Goal: Complete application form: Complete application form

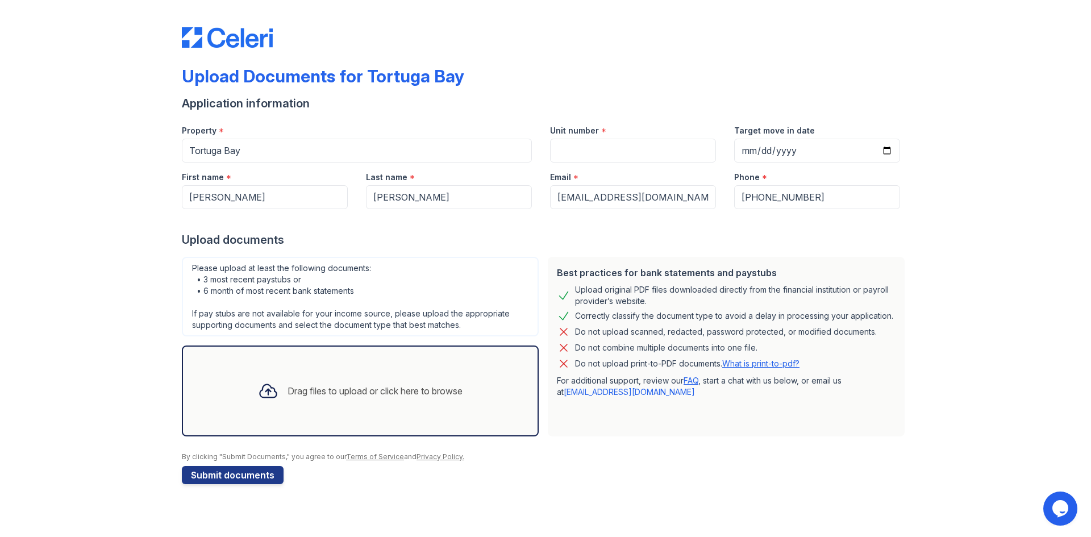
click at [263, 402] on div at bounding box center [268, 391] width 30 height 30
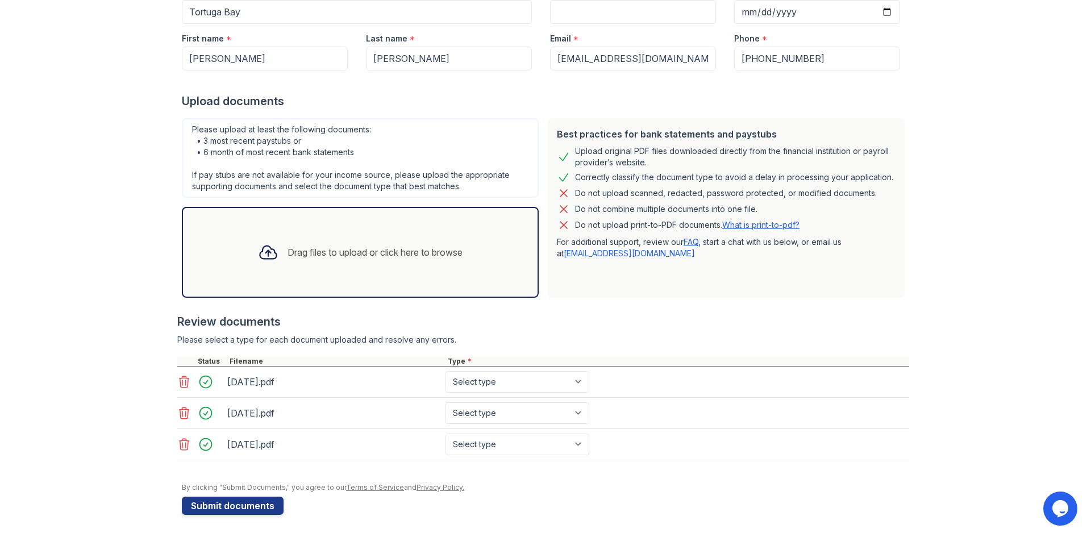
scroll to position [139, 0]
click at [214, 505] on button "Submit documents" at bounding box center [233, 505] width 102 height 18
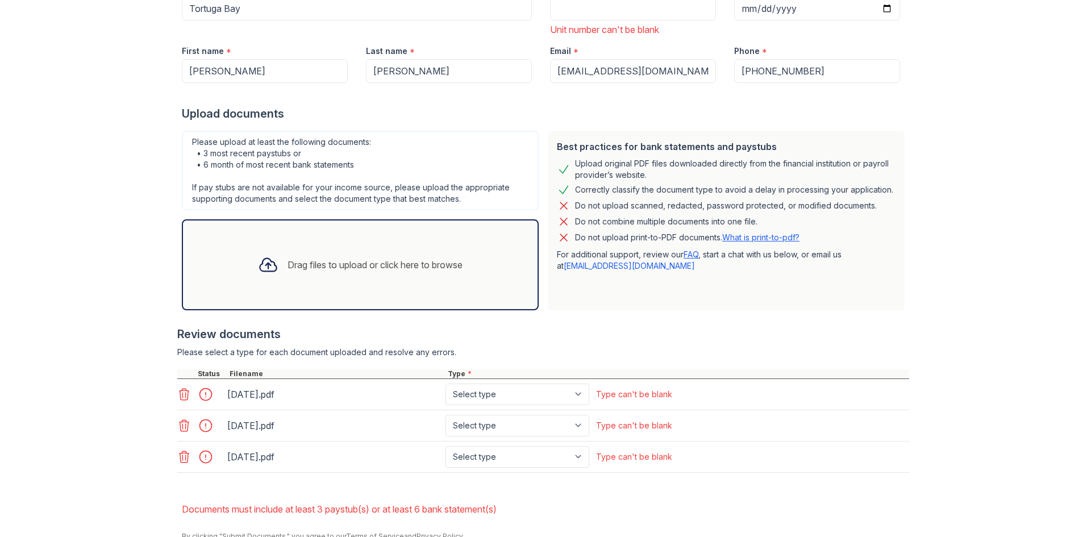
scroll to position [223, 0]
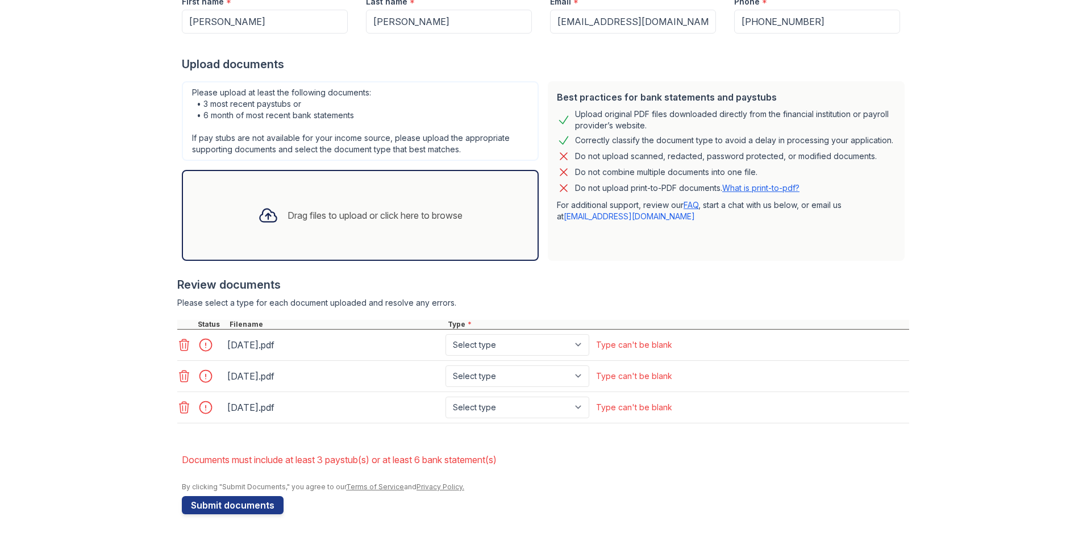
click at [198, 344] on div at bounding box center [209, 345] width 32 height 16
click at [579, 347] on select "Select type Paystub Bank Statement Offer Letter Tax Documents Benefit Award Let…" at bounding box center [518, 345] width 144 height 22
select select "paystub"
click at [446, 334] on select "Select type Paystub Bank Statement Offer Letter Tax Documents Benefit Award Let…" at bounding box center [518, 345] width 144 height 22
click at [579, 372] on select "Select type Paystub Bank Statement Offer Letter Tax Documents Benefit Award Let…" at bounding box center [518, 376] width 144 height 22
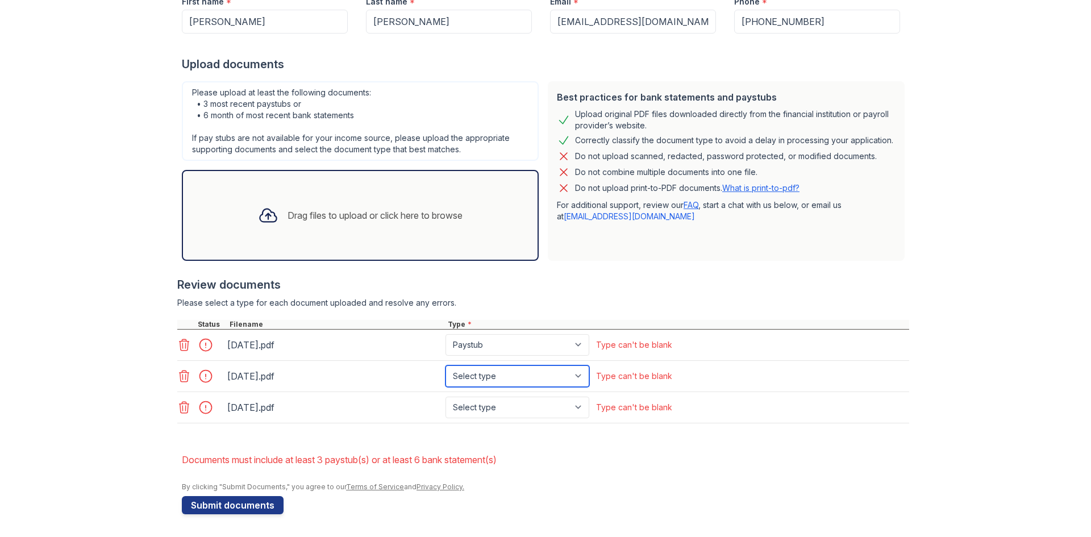
select select "paystub"
click at [446, 365] on select "Select type Paystub Bank Statement Offer Letter Tax Documents Benefit Award Let…" at bounding box center [518, 376] width 144 height 22
click at [581, 406] on select "Select type Paystub Bank Statement Offer Letter Tax Documents Benefit Award Let…" at bounding box center [518, 408] width 144 height 22
select select "paystub"
click at [446, 397] on select "Select type Paystub Bank Statement Offer Letter Tax Documents Benefit Award Let…" at bounding box center [518, 408] width 144 height 22
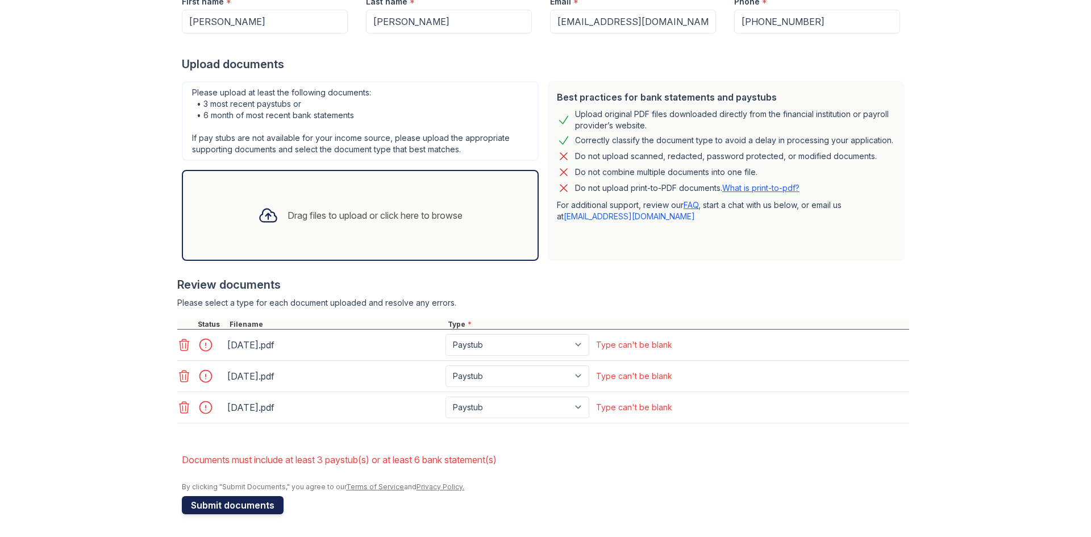
click at [226, 507] on button "Submit documents" at bounding box center [233, 505] width 102 height 18
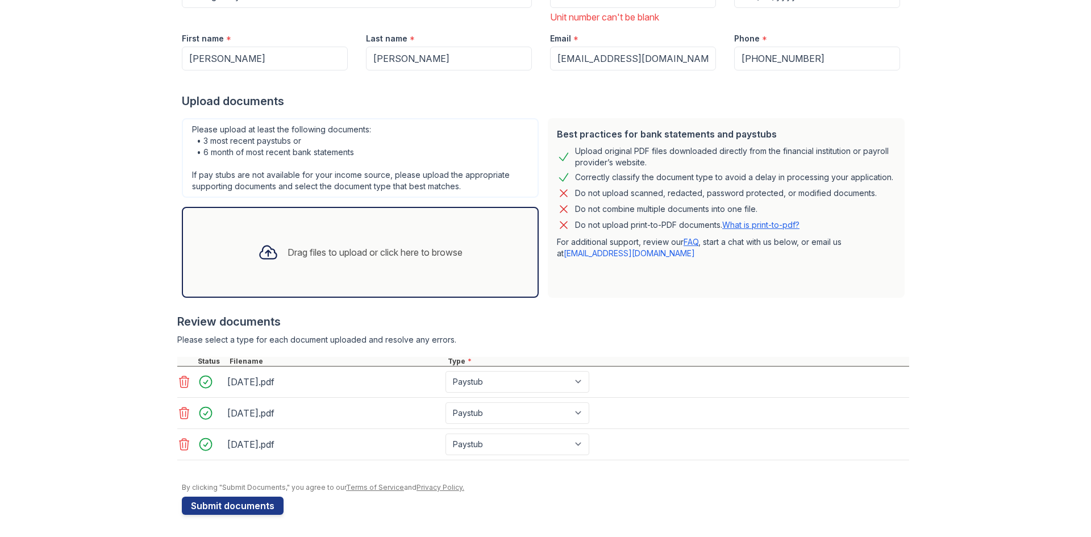
scroll to position [187, 0]
click at [182, 381] on icon at bounding box center [184, 382] width 14 height 14
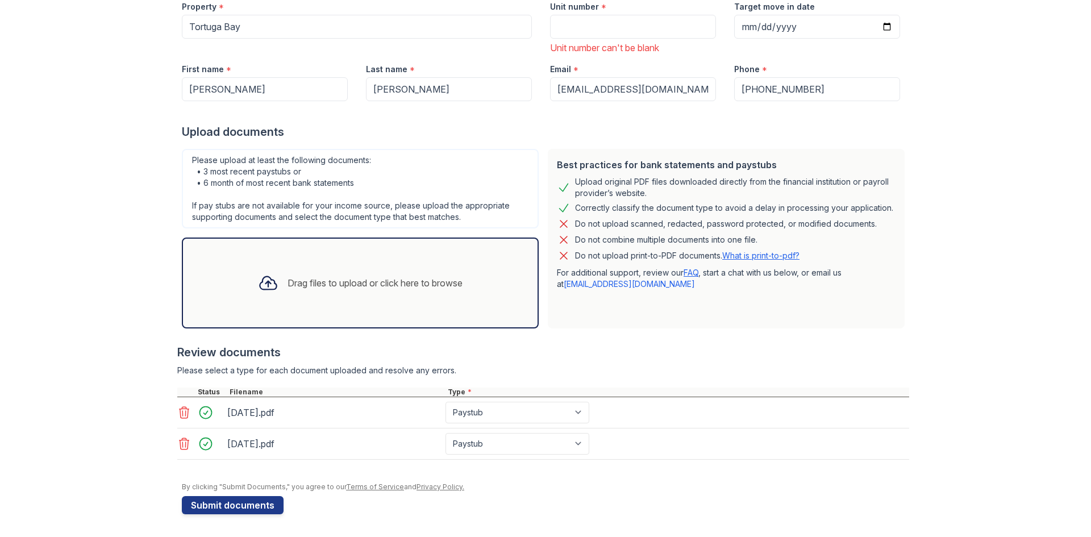
click at [181, 413] on icon at bounding box center [184, 413] width 14 height 14
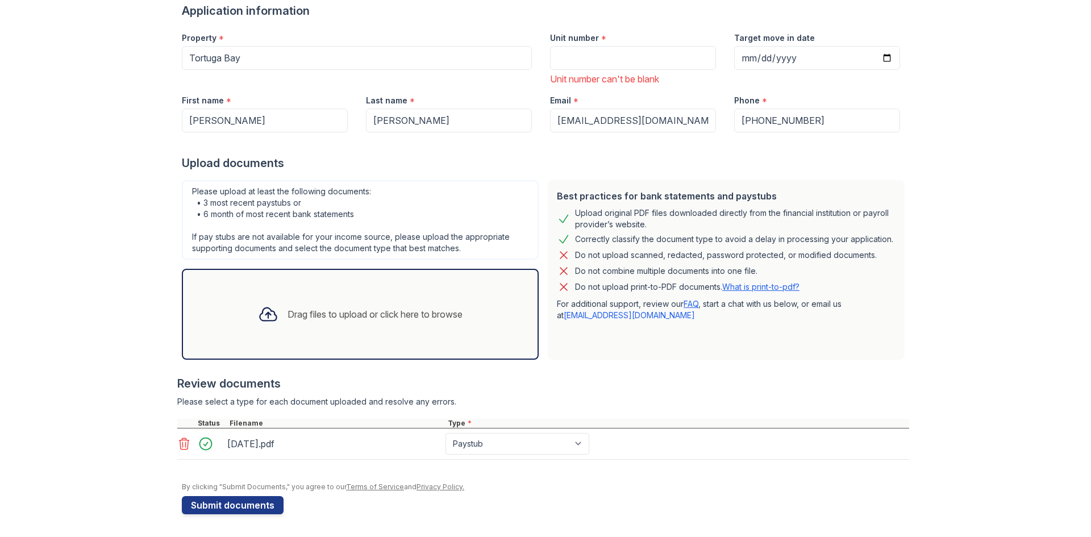
click at [180, 440] on icon at bounding box center [185, 443] width 10 height 11
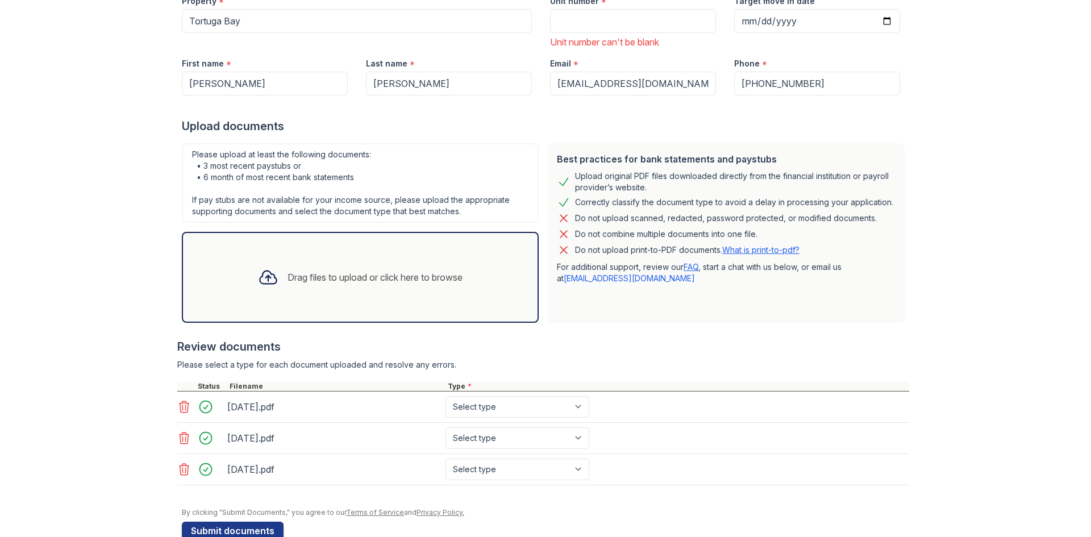
scroll to position [187, 0]
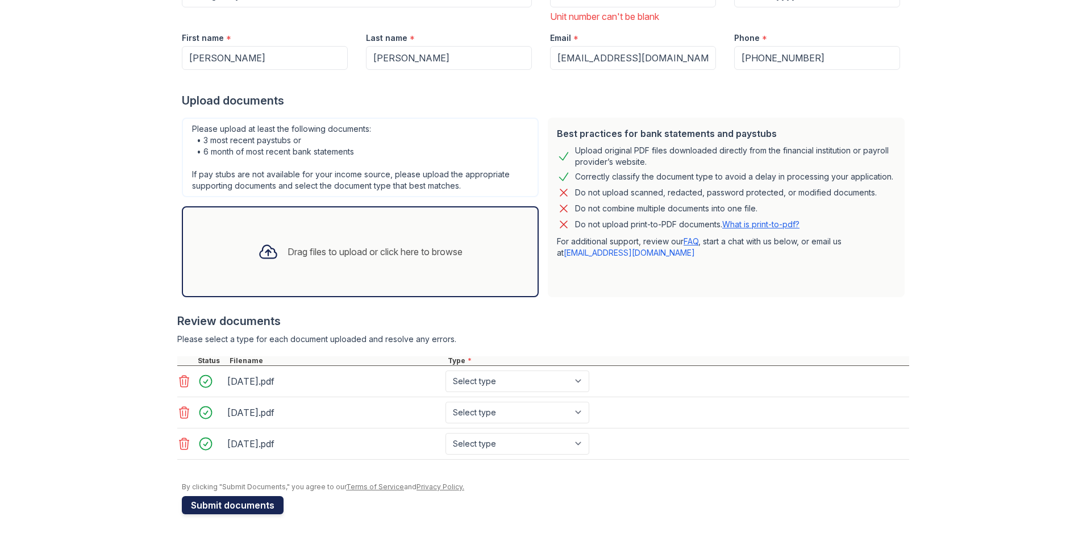
click at [251, 510] on button "Submit documents" at bounding box center [233, 505] width 102 height 18
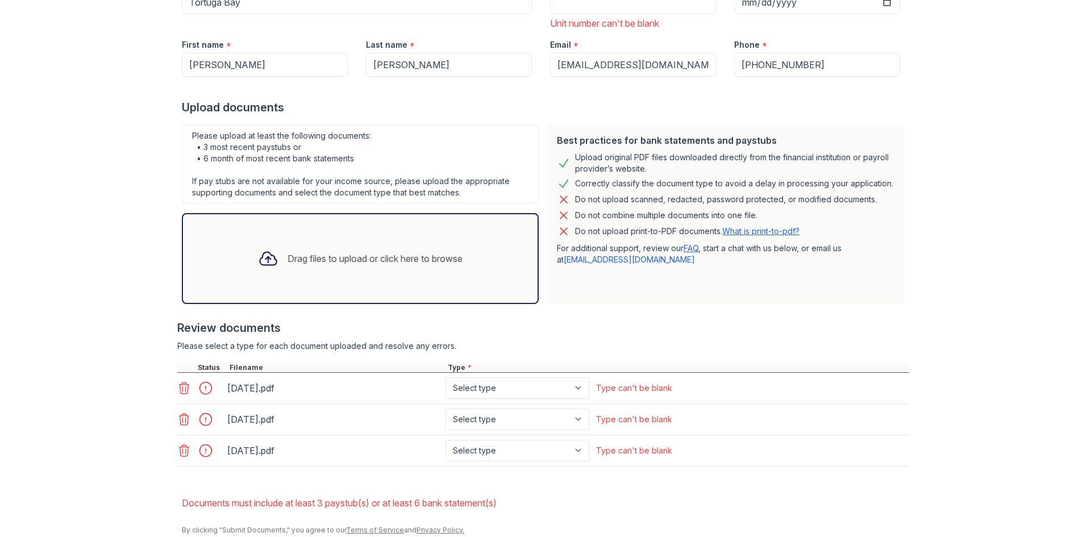
scroll to position [223, 0]
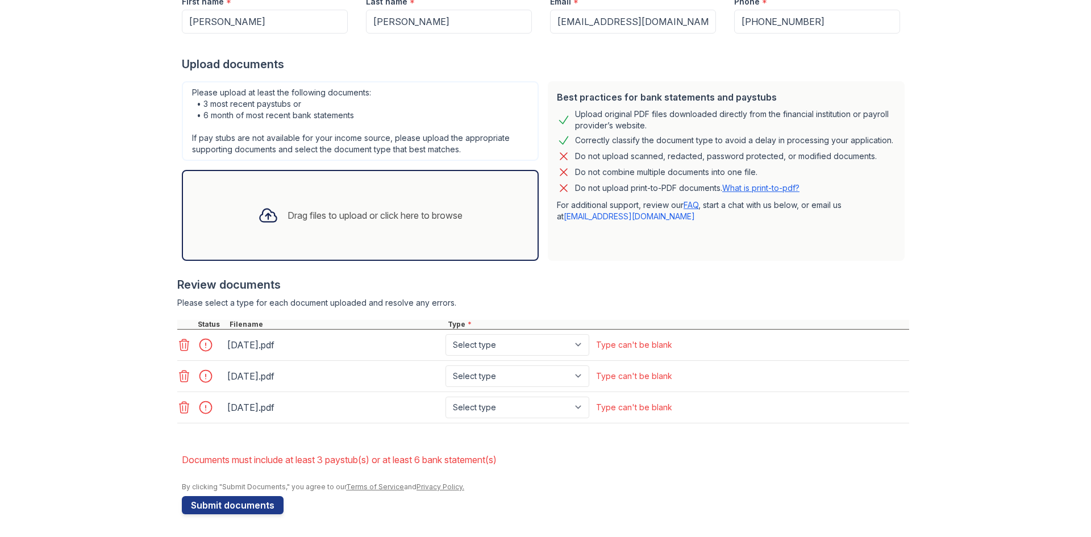
click at [177, 344] on icon at bounding box center [184, 345] width 14 height 14
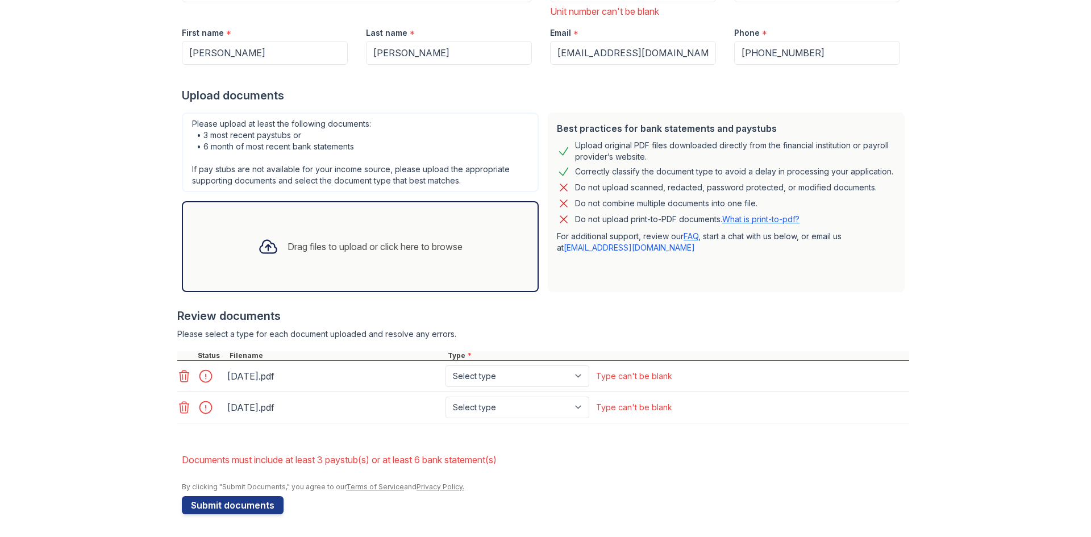
click at [180, 371] on icon at bounding box center [184, 376] width 14 height 14
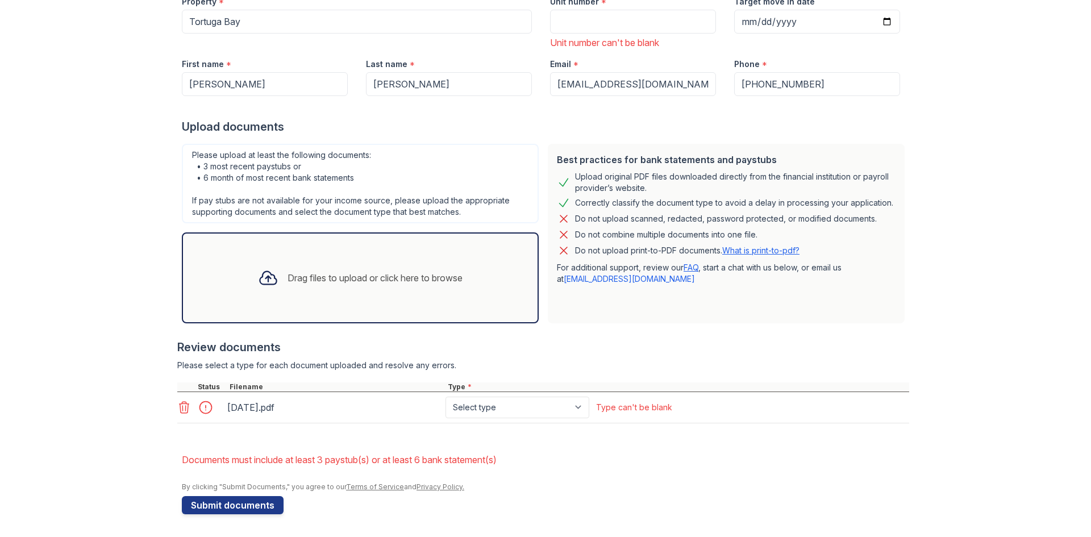
scroll to position [161, 0]
click at [181, 409] on icon at bounding box center [185, 407] width 10 height 11
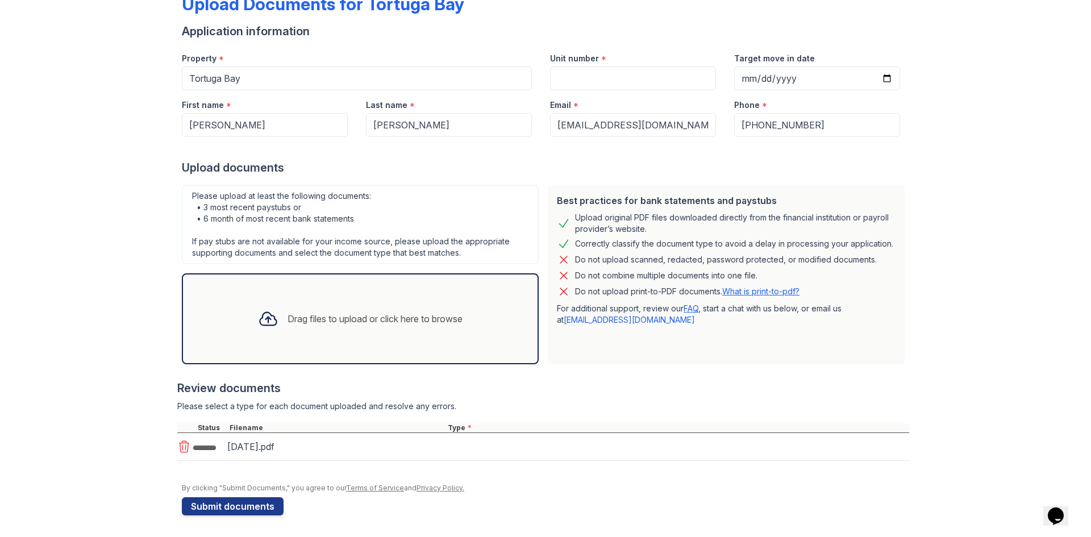
scroll to position [73, 0]
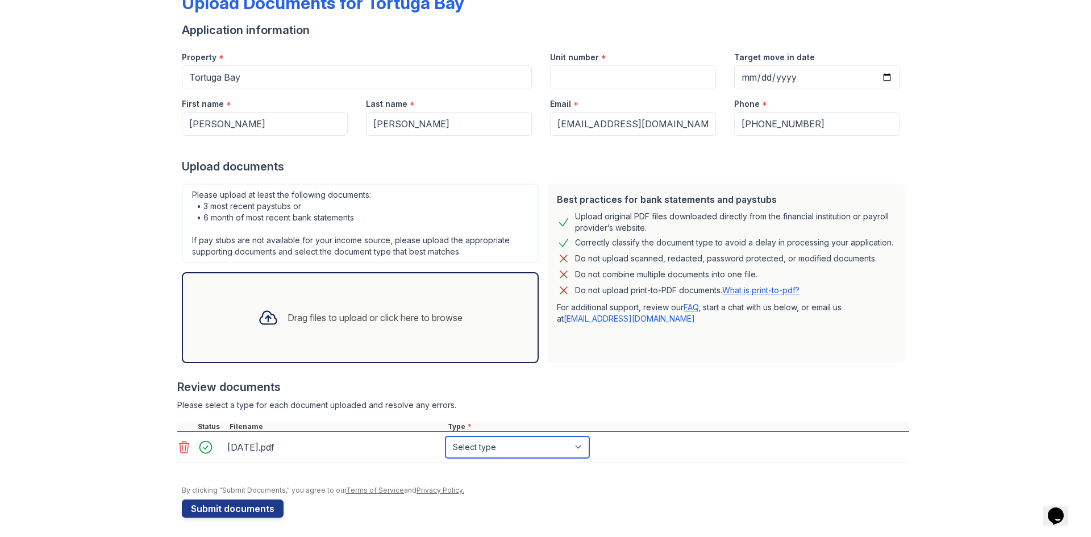
click at [515, 451] on select "Select type Paystub Bank Statement Offer Letter Tax Documents Benefit Award Let…" at bounding box center [518, 447] width 144 height 22
select select "paystub"
click at [446, 436] on select "Select type Paystub Bank Statement Offer Letter Tax Documents Benefit Award Let…" at bounding box center [518, 447] width 144 height 22
click at [524, 485] on div at bounding box center [545, 480] width 727 height 11
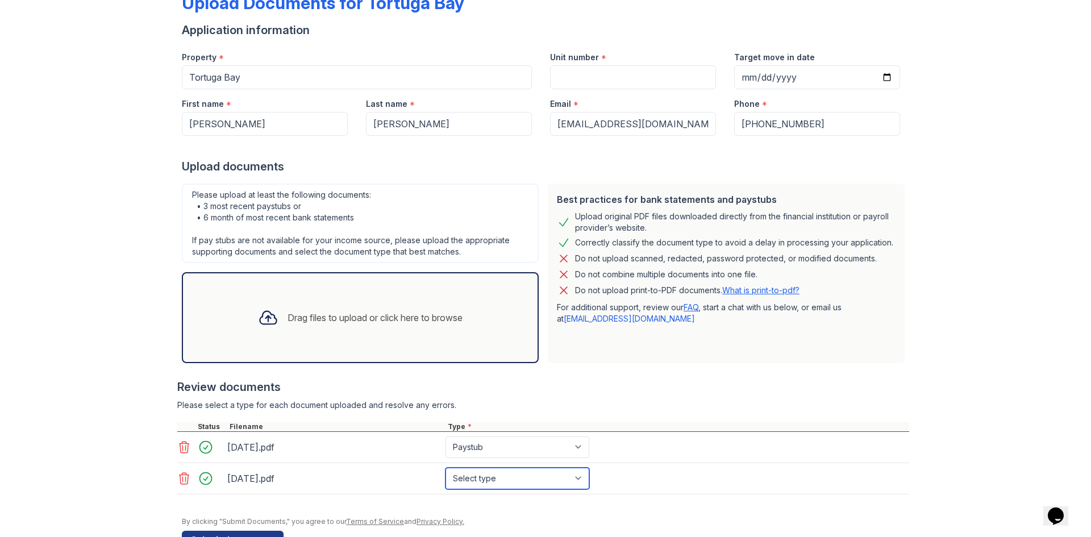
click at [517, 484] on select "Select type Paystub Bank Statement Offer Letter Tax Documents Benefit Award Let…" at bounding box center [518, 479] width 144 height 22
select select "paystub"
click at [446, 468] on select "Select type Paystub Bank Statement Offer Letter Tax Documents Benefit Award Let…" at bounding box center [518, 479] width 144 height 22
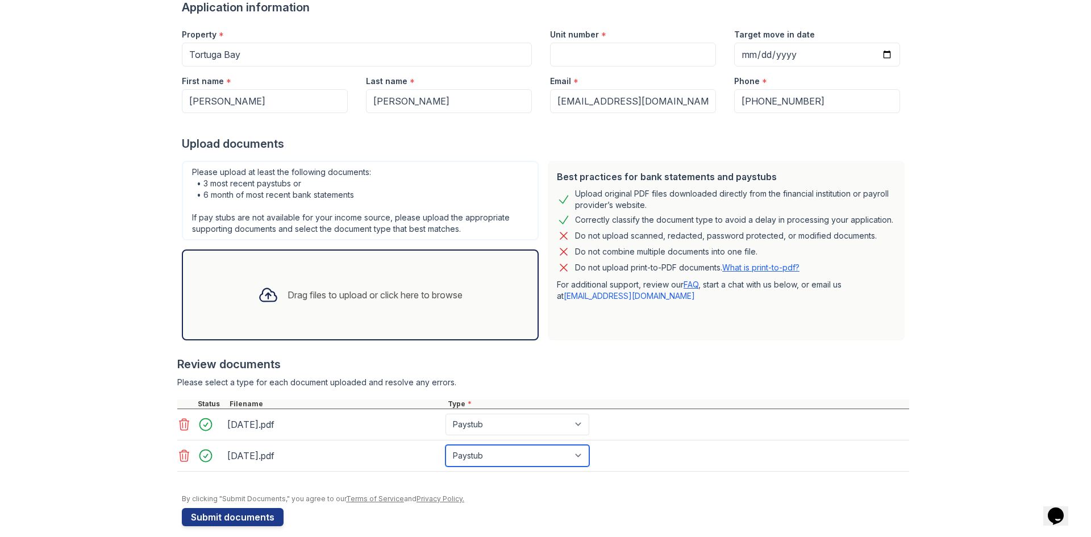
scroll to position [108, 0]
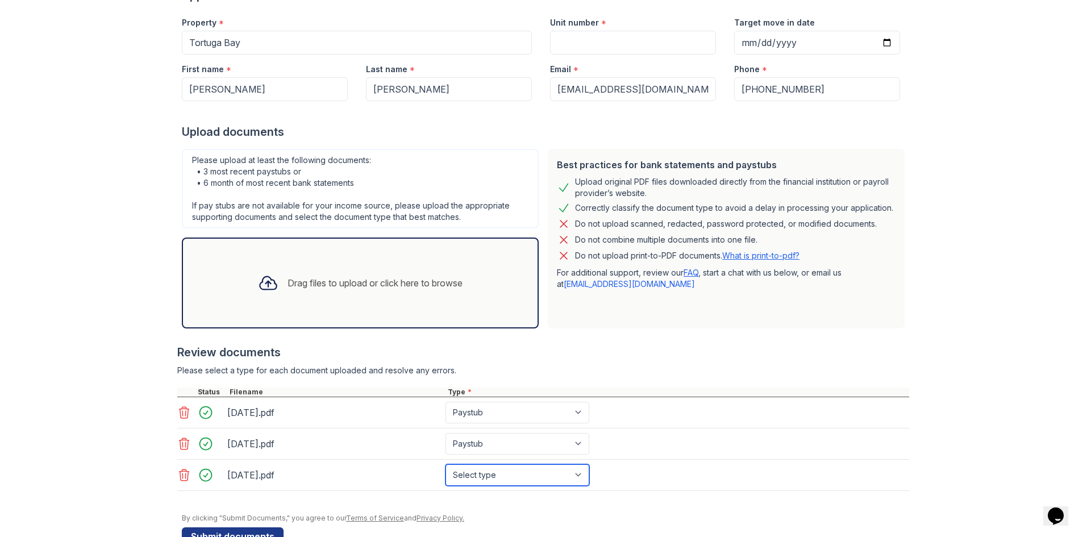
click at [575, 473] on select "Select type Paystub Bank Statement Offer Letter Tax Documents Benefit Award Let…" at bounding box center [518, 475] width 144 height 22
select select "paystub"
click at [446, 464] on select "Select type Paystub Bank Statement Offer Letter Tax Documents Benefit Award Let…" at bounding box center [518, 475] width 144 height 22
click at [606, 482] on div "2025-09-26.pdf Select type Paystub Bank Statement Offer Letter Tax Documents Be…" at bounding box center [543, 475] width 732 height 31
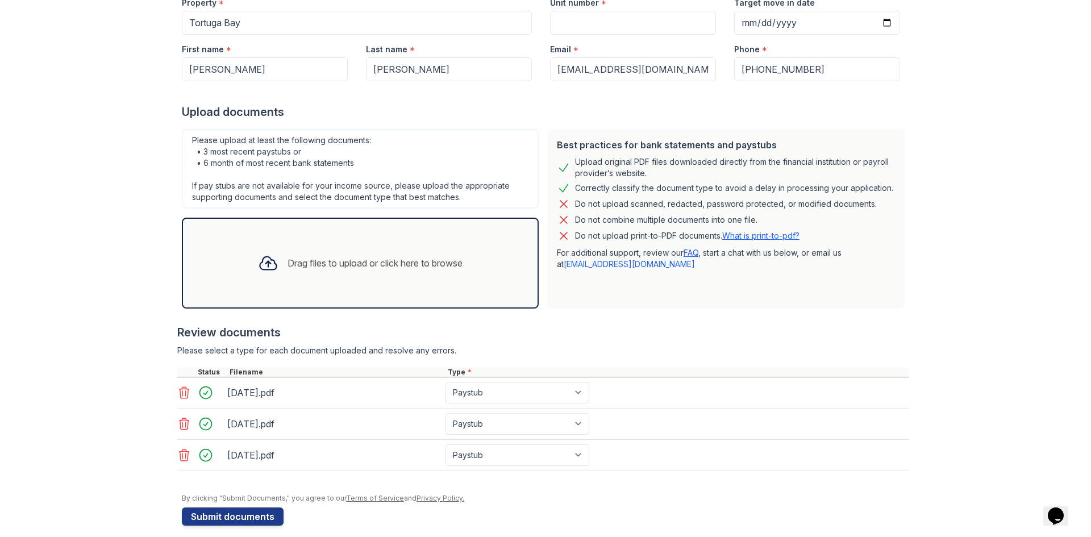
scroll to position [139, 0]
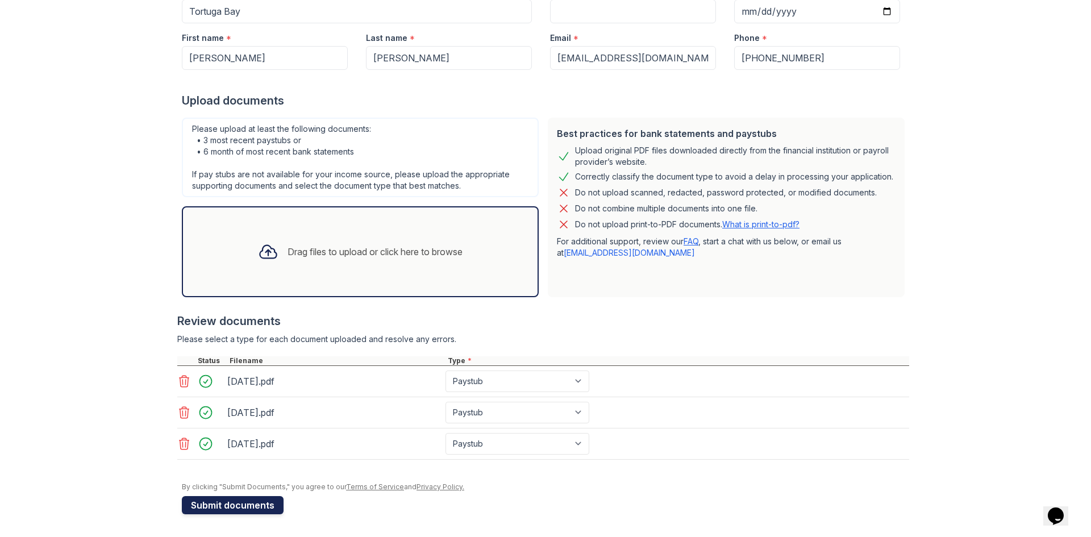
click at [210, 510] on button "Submit documents" at bounding box center [233, 505] width 102 height 18
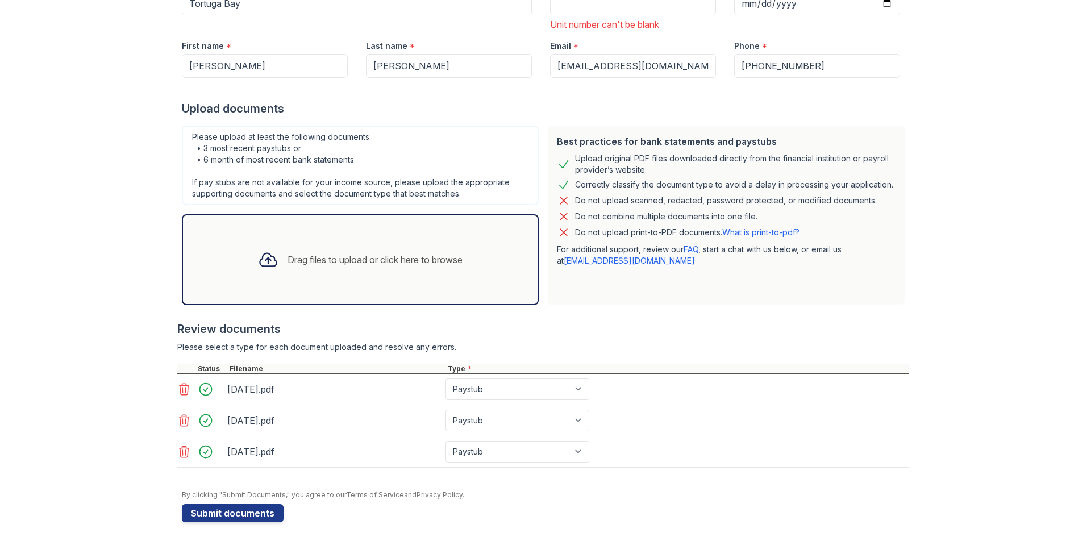
scroll to position [187, 0]
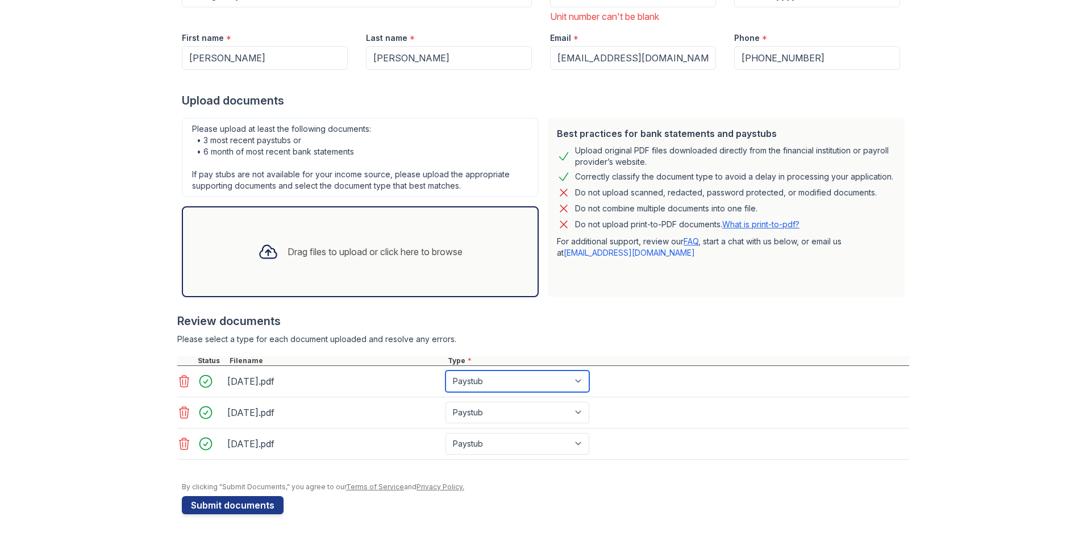
click at [578, 381] on select "Paystub Bank Statement Offer Letter Tax Documents Benefit Award Letter Investme…" at bounding box center [518, 382] width 144 height 22
click at [182, 385] on icon at bounding box center [184, 382] width 14 height 14
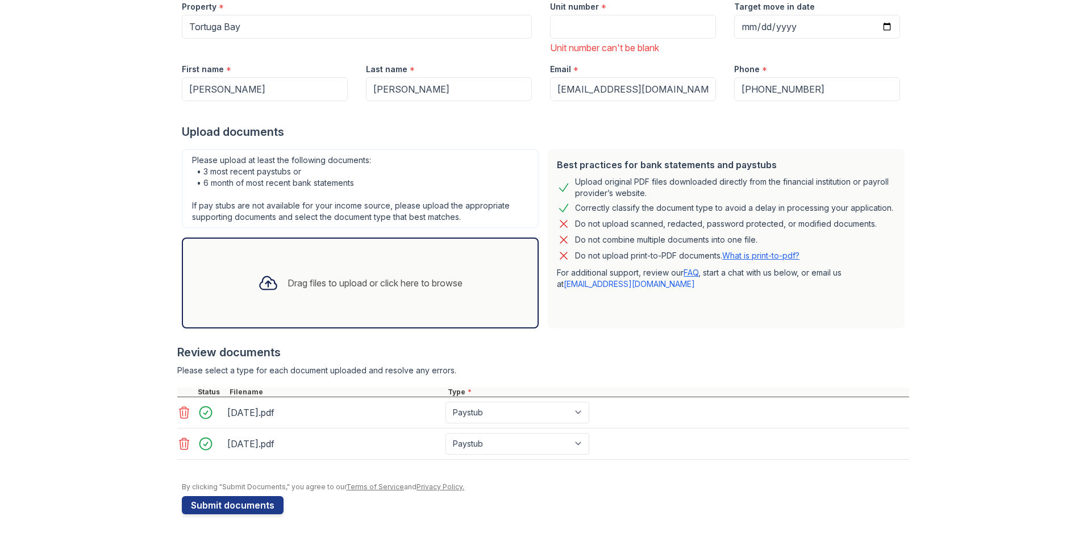
scroll to position [156, 0]
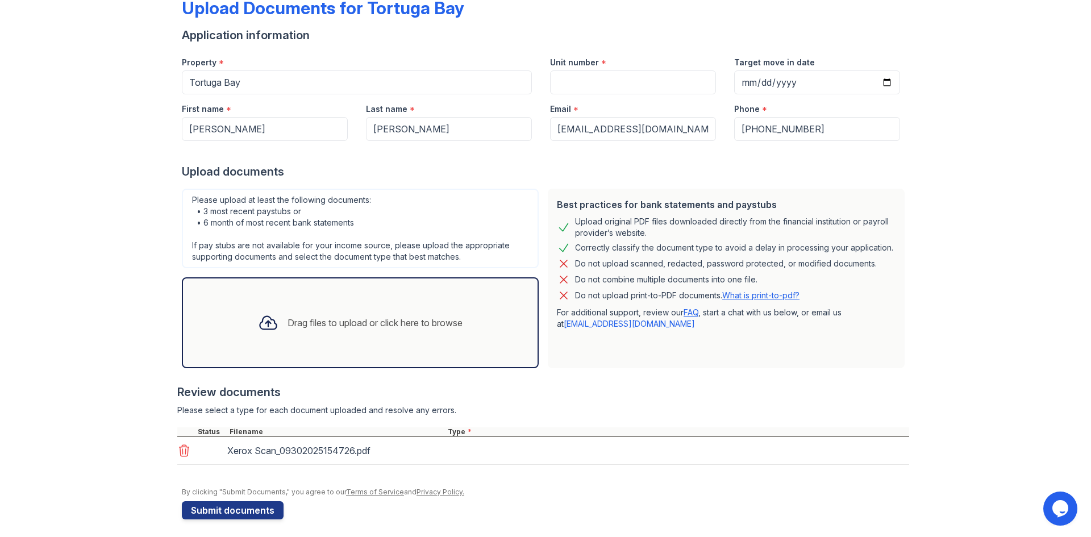
scroll to position [73, 0]
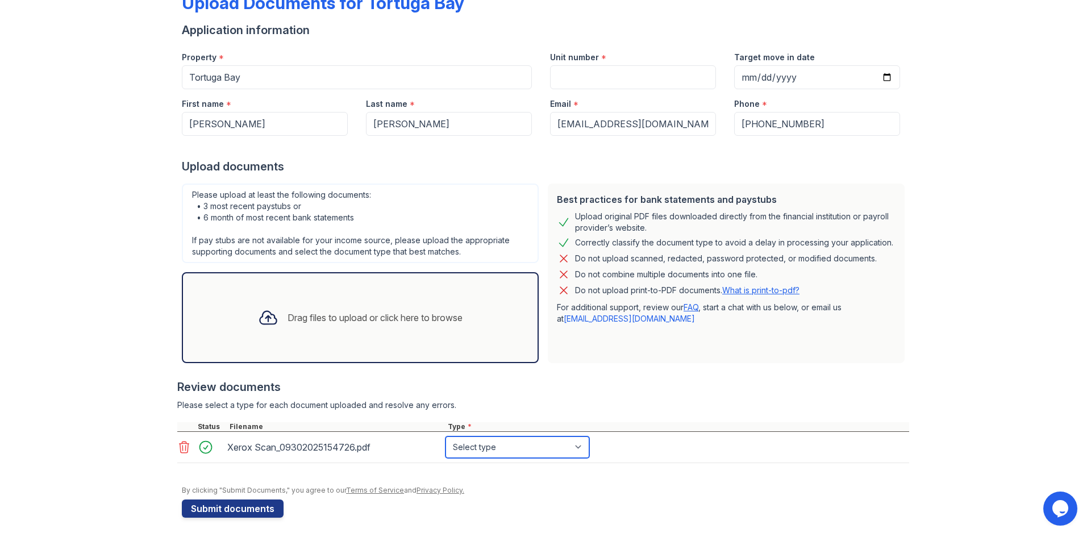
click at [575, 446] on select "Select type Paystub Bank Statement Offer Letter Tax Documents Benefit Award Let…" at bounding box center [518, 447] width 144 height 22
select select "paystub"
click at [446, 436] on select "Select type Paystub Bank Statement Offer Letter Tax Documents Benefit Award Let…" at bounding box center [518, 447] width 144 height 22
click at [313, 509] on form "Application information Property * [GEOGRAPHIC_DATA] Unit number * Target move …" at bounding box center [545, 270] width 727 height 496
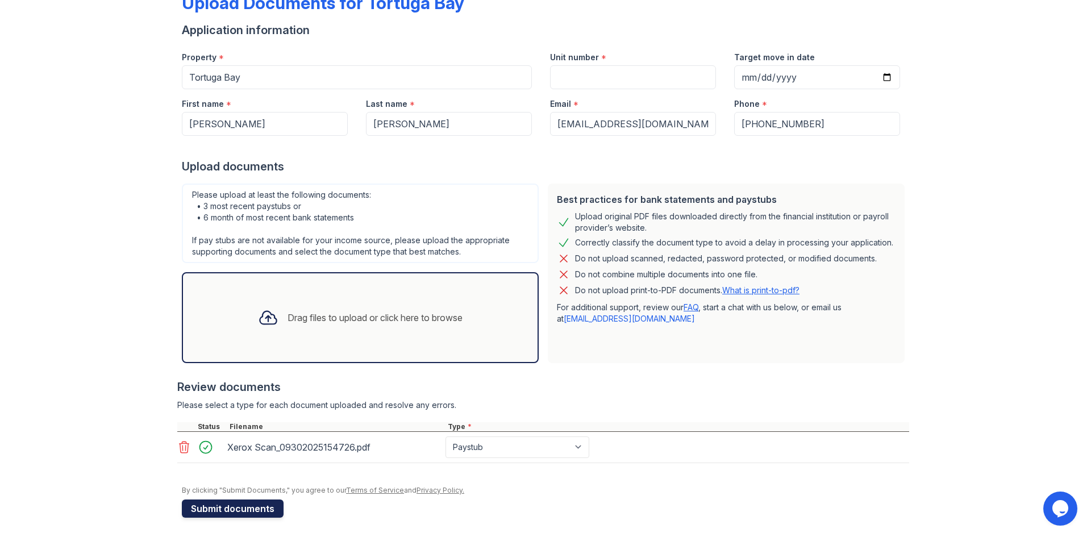
click at [246, 508] on button "Submit documents" at bounding box center [233, 509] width 102 height 18
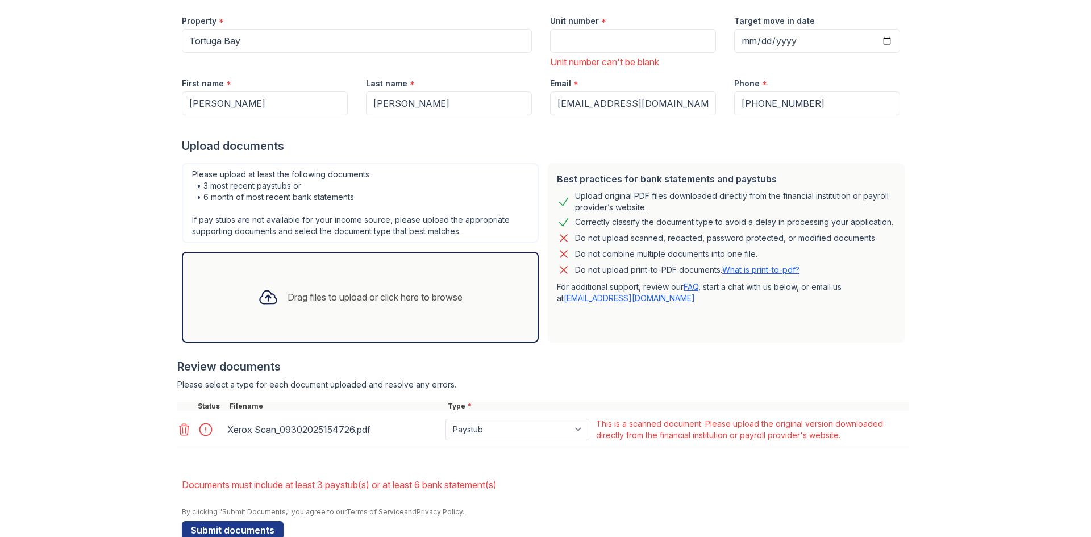
scroll to position [167, 0]
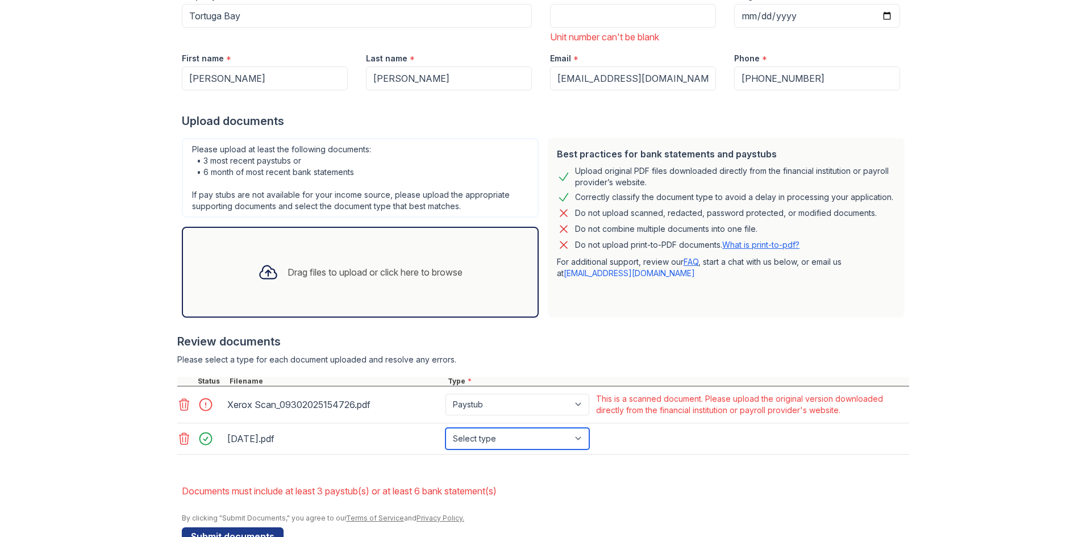
click at [485, 441] on select "Select type Paystub Bank Statement Offer Letter Tax Documents Benefit Award Let…" at bounding box center [518, 439] width 144 height 22
select select "paystub"
click at [446, 428] on select "Select type Paystub Bank Statement Offer Letter Tax Documents Benefit Award Let…" at bounding box center [518, 439] width 144 height 22
click at [464, 404] on select "Paystub Bank Statement Offer Letter Tax Documents Benefit Award Letter Investme…" at bounding box center [518, 405] width 144 height 22
click at [446, 394] on select "Paystub Bank Statement Offer Letter Tax Documents Benefit Award Letter Investme…" at bounding box center [518, 405] width 144 height 22
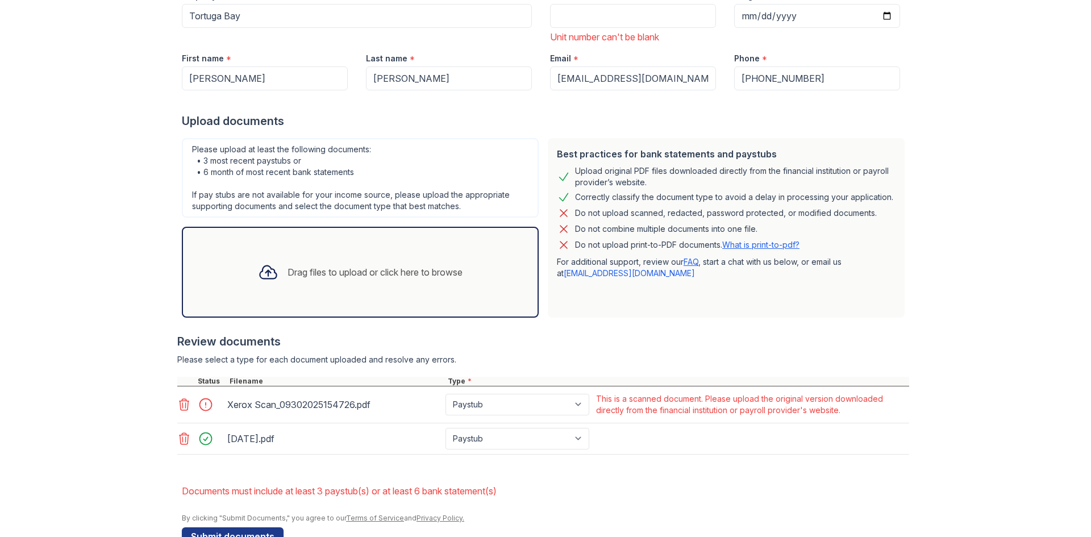
click at [184, 404] on icon at bounding box center [185, 404] width 10 height 11
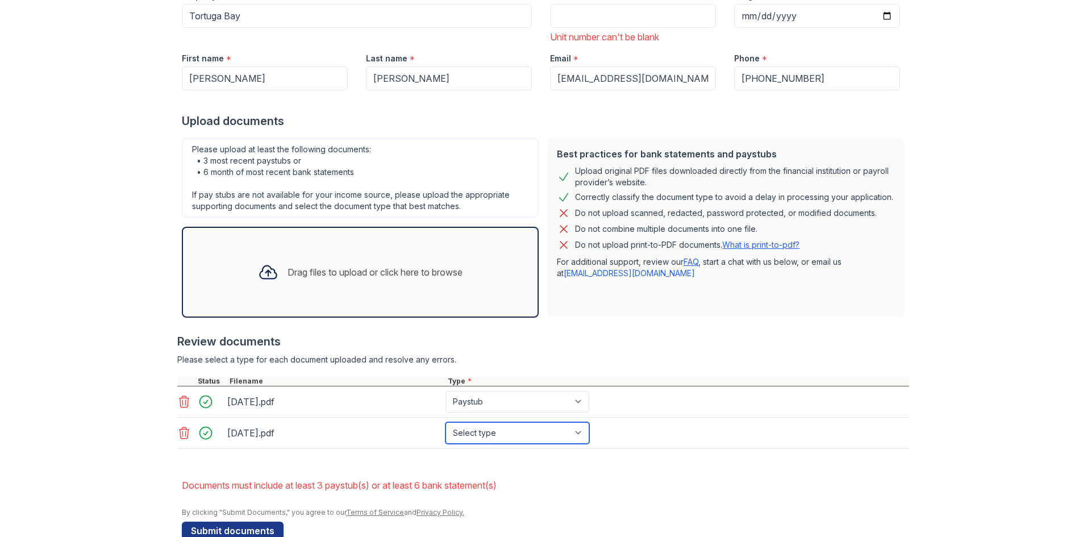
click at [475, 433] on select "Select type Paystub Bank Statement Offer Letter Tax Documents Benefit Award Let…" at bounding box center [518, 433] width 144 height 22
select select "paystub"
click at [446, 422] on select "Select type Paystub Bank Statement Offer Letter Tax Documents Benefit Award Let…" at bounding box center [518, 433] width 144 height 22
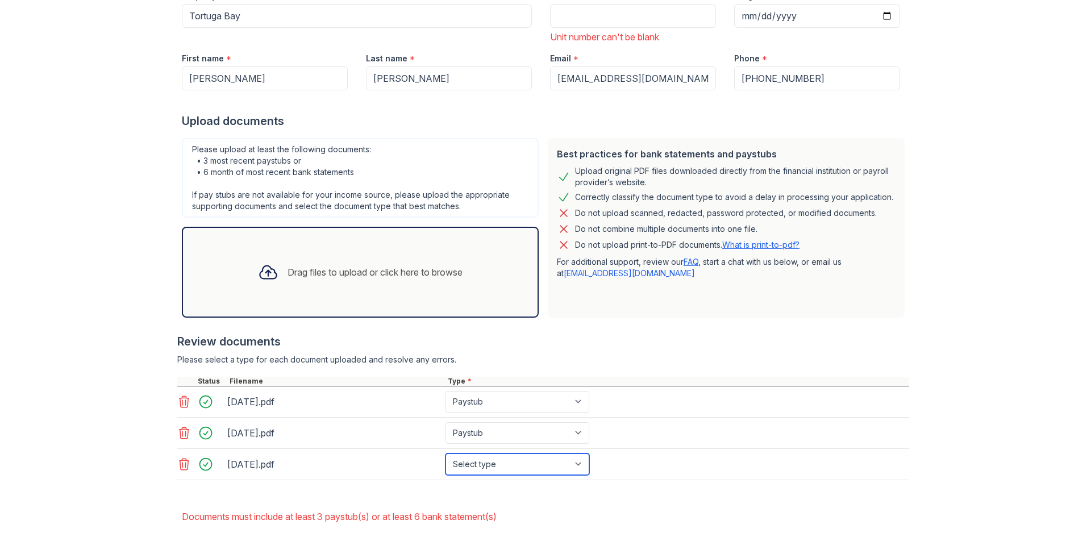
click at [480, 468] on select "Select type Paystub Bank Statement Offer Letter Tax Documents Benefit Award Let…" at bounding box center [518, 465] width 144 height 22
select select "paystub"
click at [446, 454] on select "Select type Paystub Bank Statement Offer Letter Tax Documents Benefit Award Let…" at bounding box center [518, 465] width 144 height 22
click at [605, 504] on form "Application information Property * [GEOGRAPHIC_DATA] Unit number * Unit number …" at bounding box center [545, 266] width 727 height 610
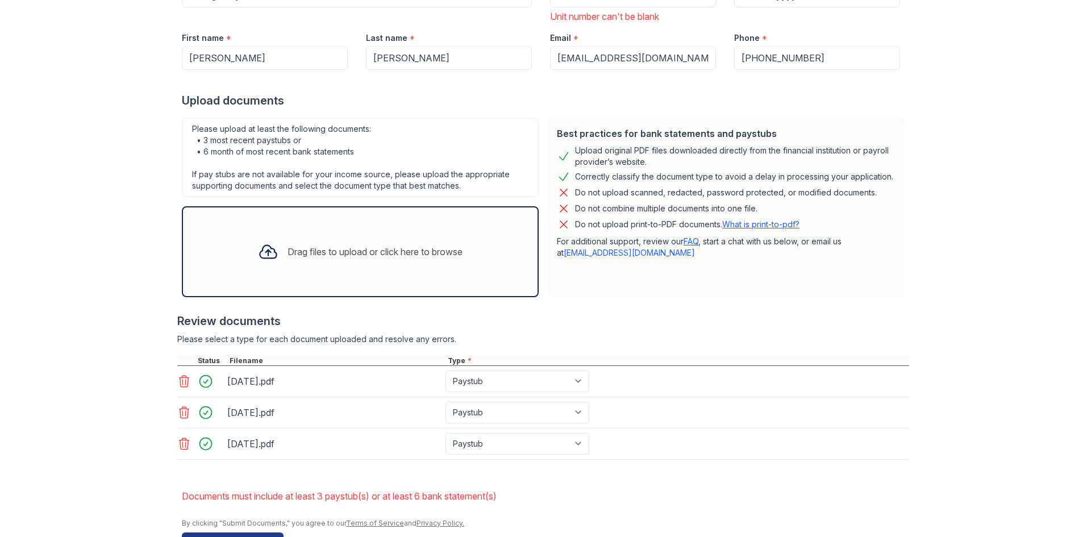
scroll to position [223, 0]
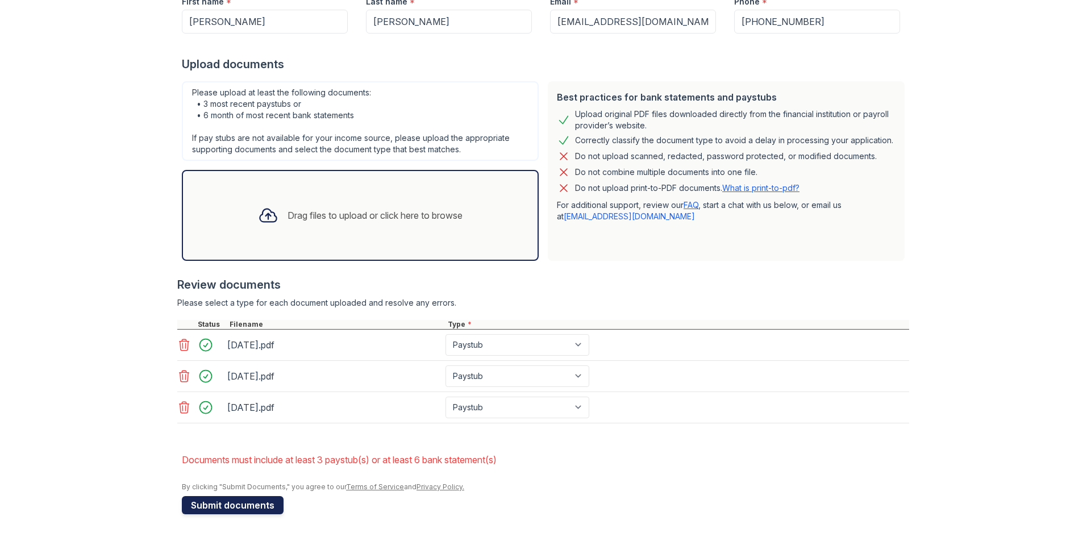
click at [238, 504] on button "Submit documents" at bounding box center [233, 505] width 102 height 18
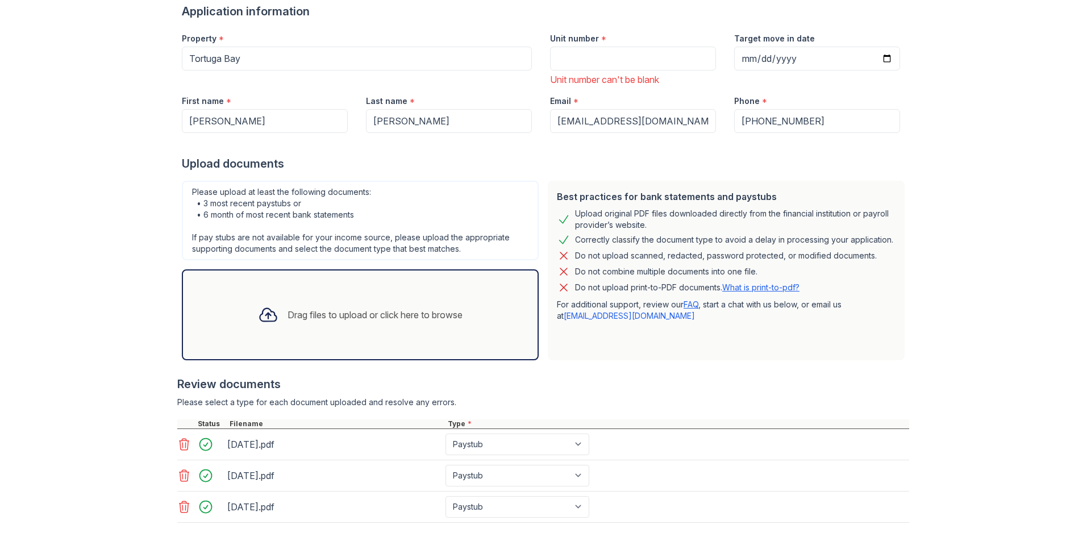
scroll to position [187, 0]
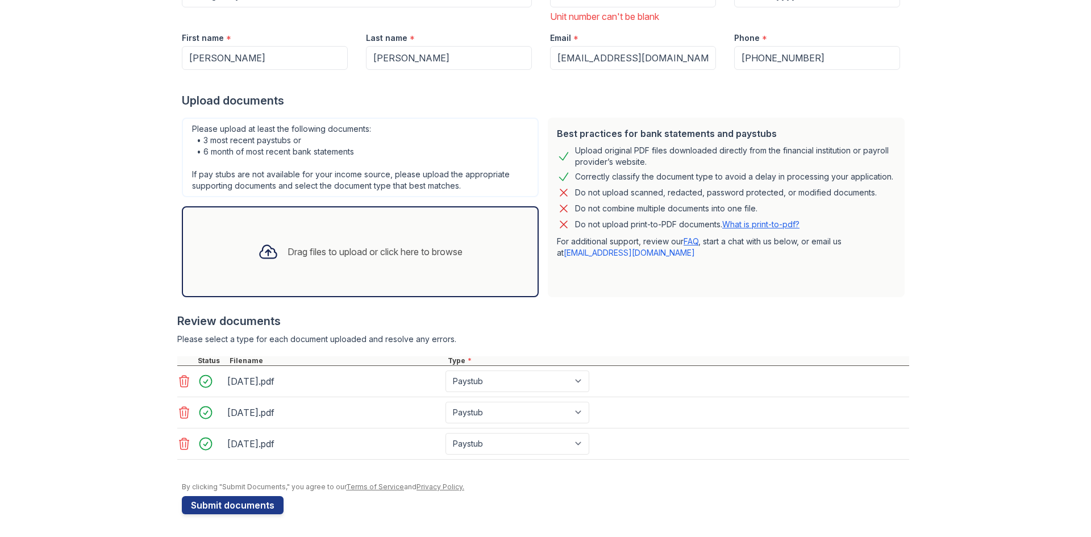
click at [185, 384] on icon at bounding box center [184, 382] width 14 height 14
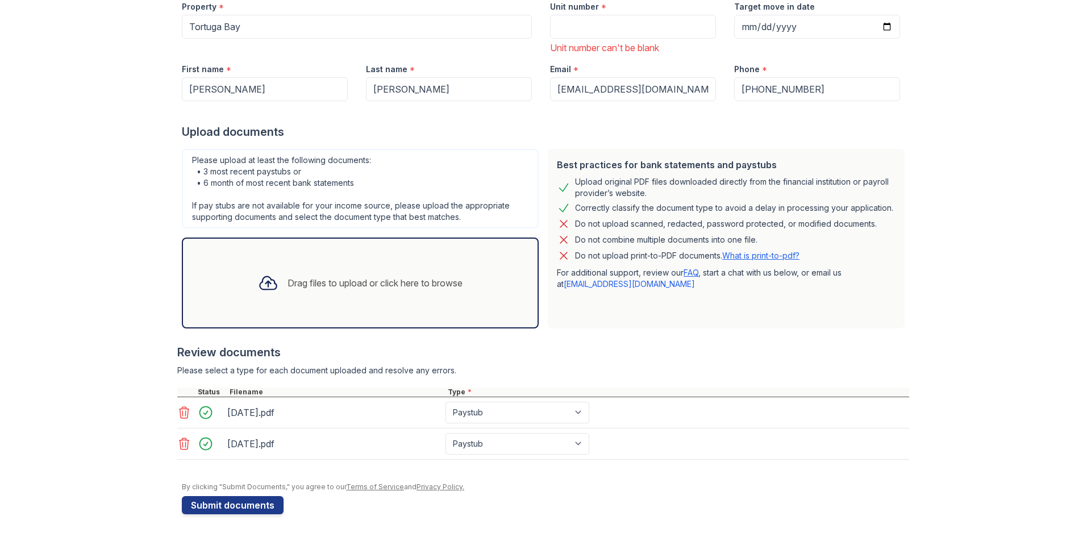
click at [177, 413] on icon at bounding box center [184, 413] width 14 height 14
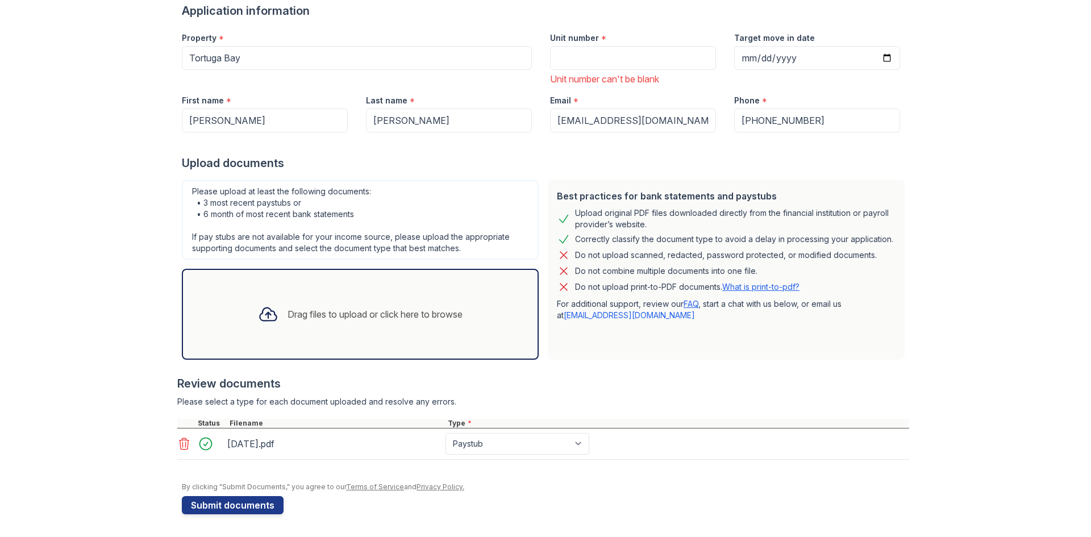
click at [184, 443] on icon at bounding box center [184, 444] width 14 height 14
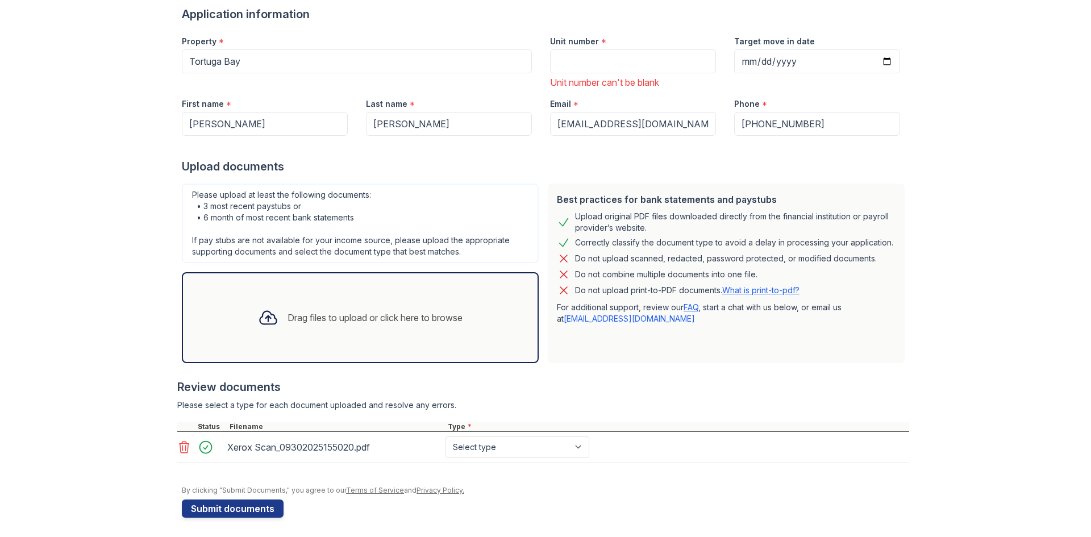
scroll to position [124, 0]
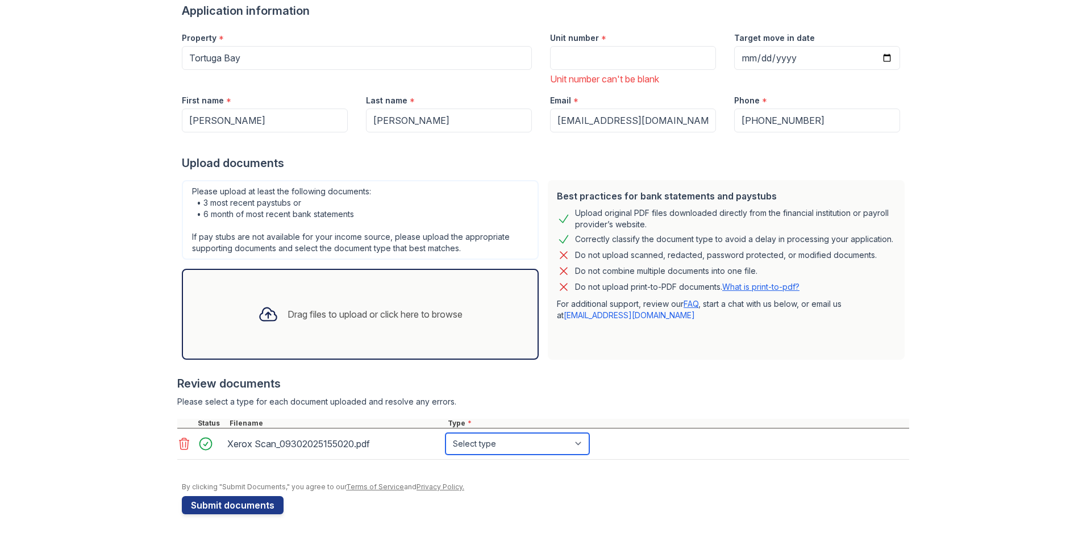
click at [582, 443] on select "Select type Paystub Bank Statement Offer Letter Tax Documents Benefit Award Let…" at bounding box center [518, 444] width 144 height 22
select select "paystub"
click at [446, 433] on select "Select type Paystub Bank Statement Offer Letter Tax Documents Benefit Award Let…" at bounding box center [518, 444] width 144 height 22
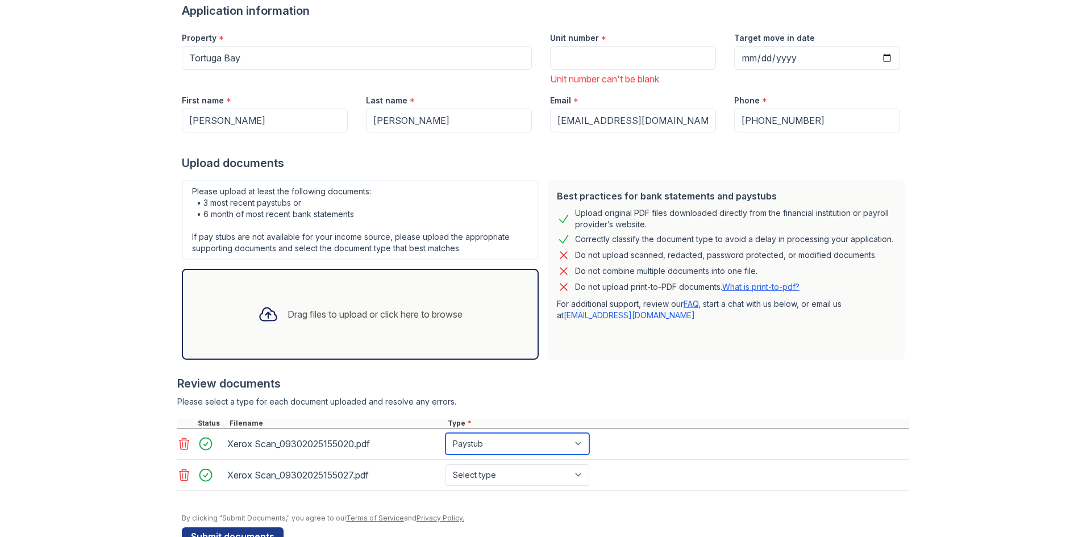
click at [560, 448] on select "Select type Paystub Bank Statement Offer Letter Tax Documents Benefit Award Let…" at bounding box center [518, 444] width 144 height 22
click at [446, 433] on select "Select type Paystub Bank Statement Offer Letter Tax Documents Benefit Award Let…" at bounding box center [518, 444] width 144 height 22
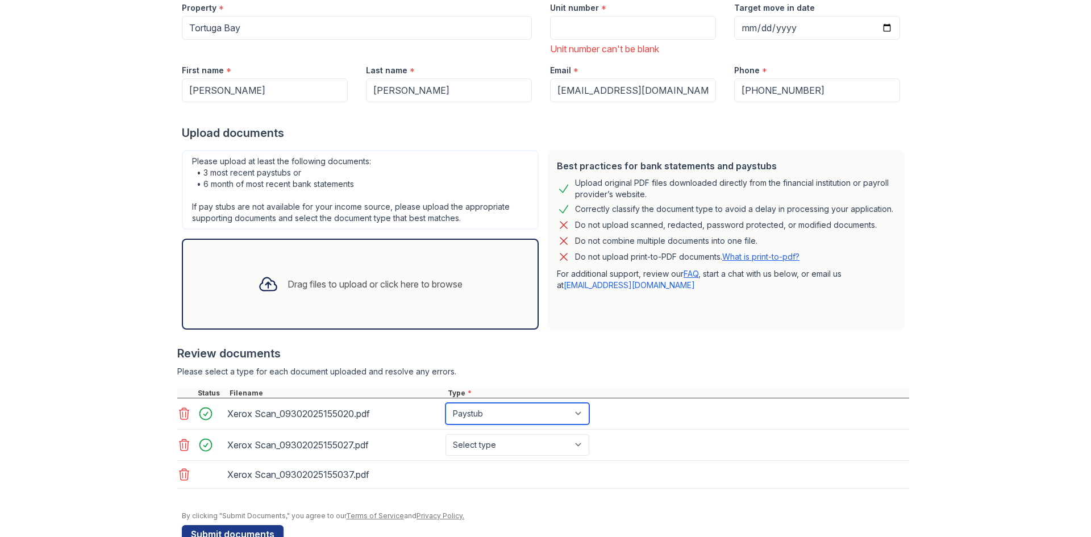
scroll to position [184, 0]
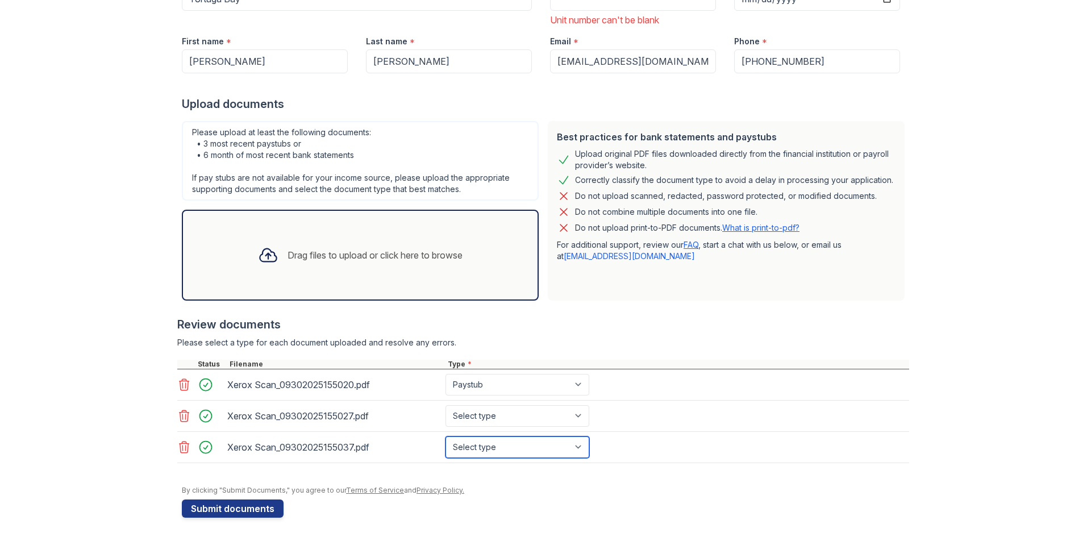
click at [474, 450] on select "Select type Paystub Bank Statement Offer Letter Tax Documents Benefit Award Let…" at bounding box center [518, 447] width 144 height 22
select select "paystub"
click at [446, 436] on select "Select type Paystub Bank Statement Offer Letter Tax Documents Benefit Award Let…" at bounding box center [518, 447] width 144 height 22
click at [721, 425] on div "Xerox Scan_09302025155027.pdf Select type Paystub Bank Statement Offer Letter T…" at bounding box center [543, 416] width 732 height 31
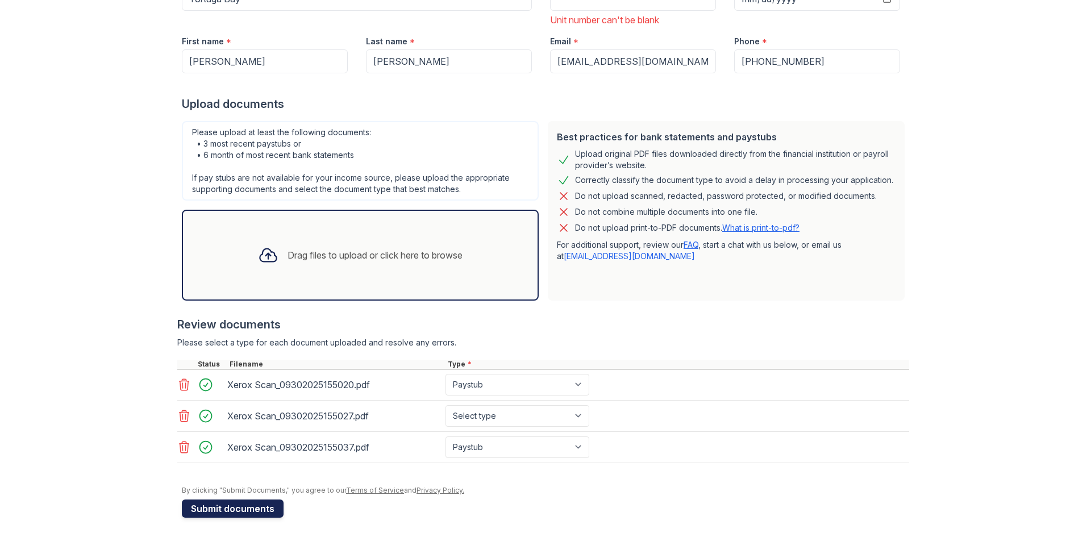
click at [217, 508] on button "Submit documents" at bounding box center [233, 509] width 102 height 18
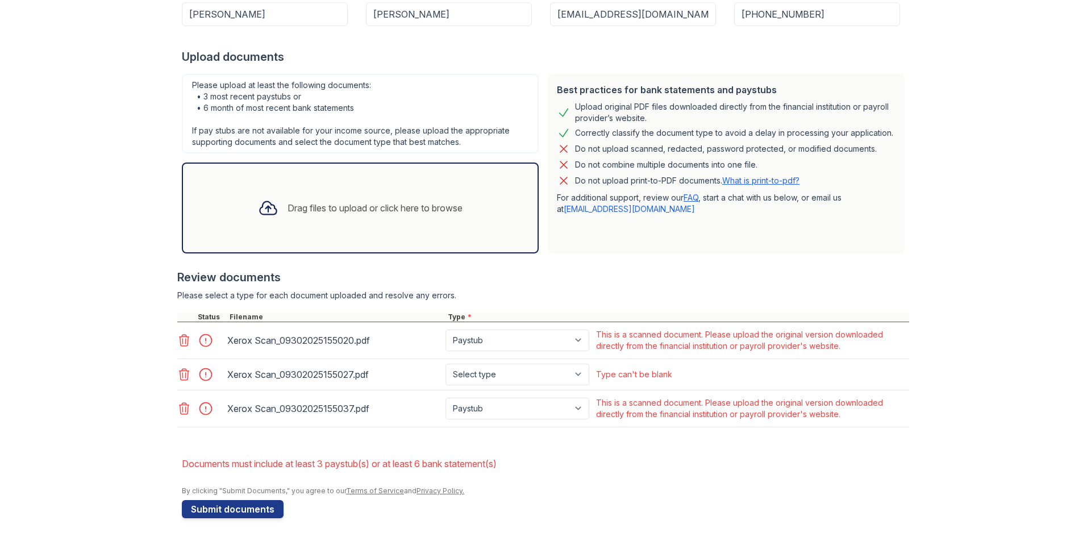
scroll to position [235, 0]
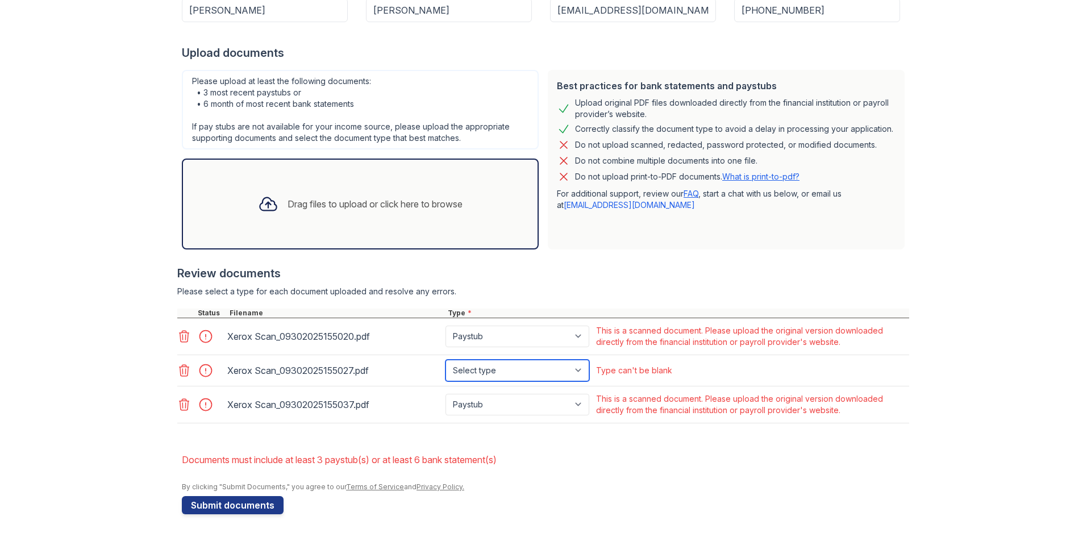
click at [503, 366] on select "Select type Paystub Bank Statement Offer Letter Tax Documents Benefit Award Let…" at bounding box center [518, 371] width 144 height 22
select select "paystub"
click at [446, 360] on select "Select type Paystub Bank Statement Offer Letter Tax Documents Benefit Award Let…" at bounding box center [518, 371] width 144 height 22
click at [247, 507] on button "Submit documents" at bounding box center [233, 505] width 102 height 18
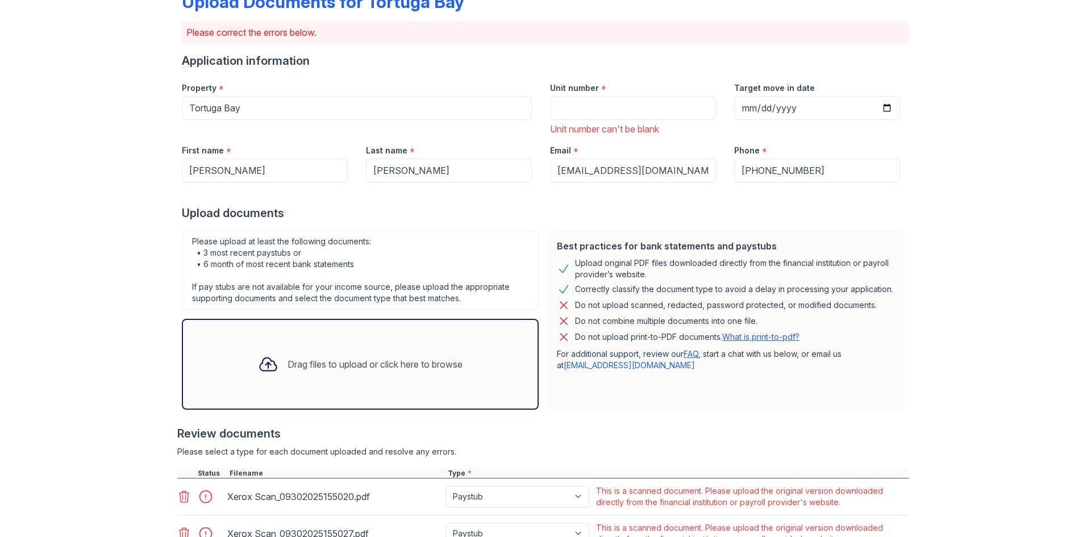
scroll to position [204, 0]
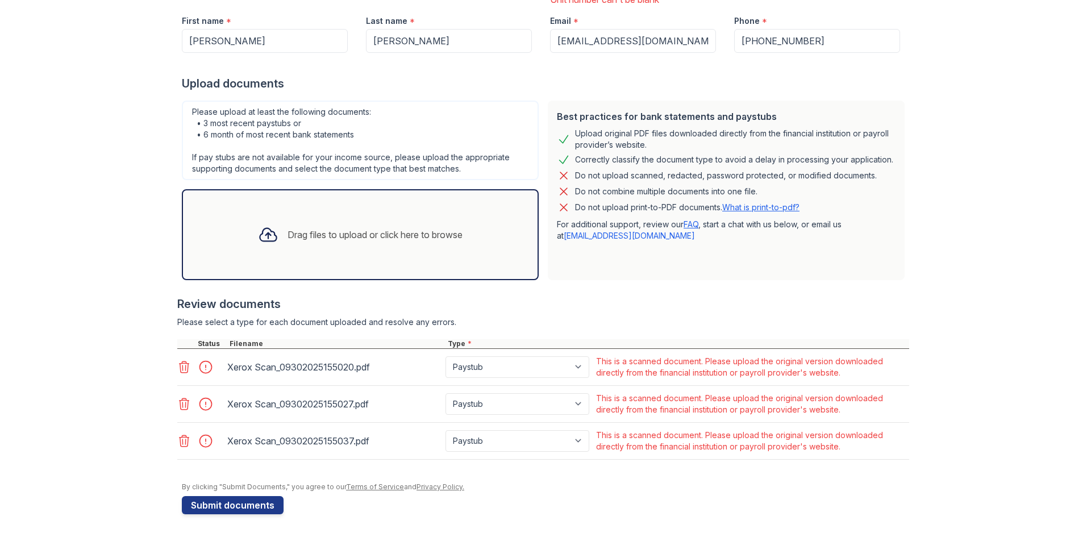
click at [179, 367] on icon at bounding box center [184, 367] width 14 height 14
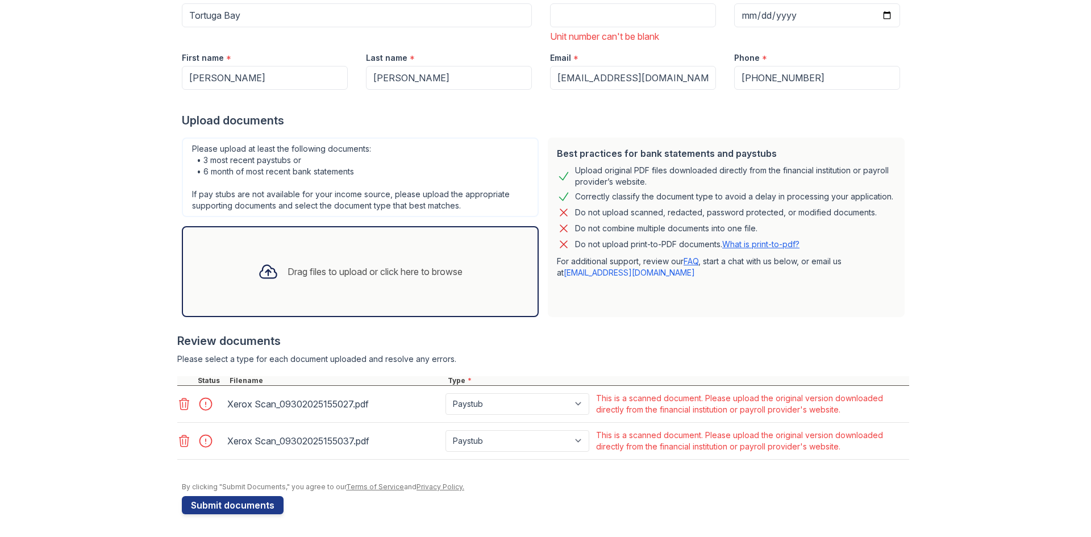
scroll to position [167, 0]
click at [183, 407] on icon at bounding box center [184, 404] width 14 height 14
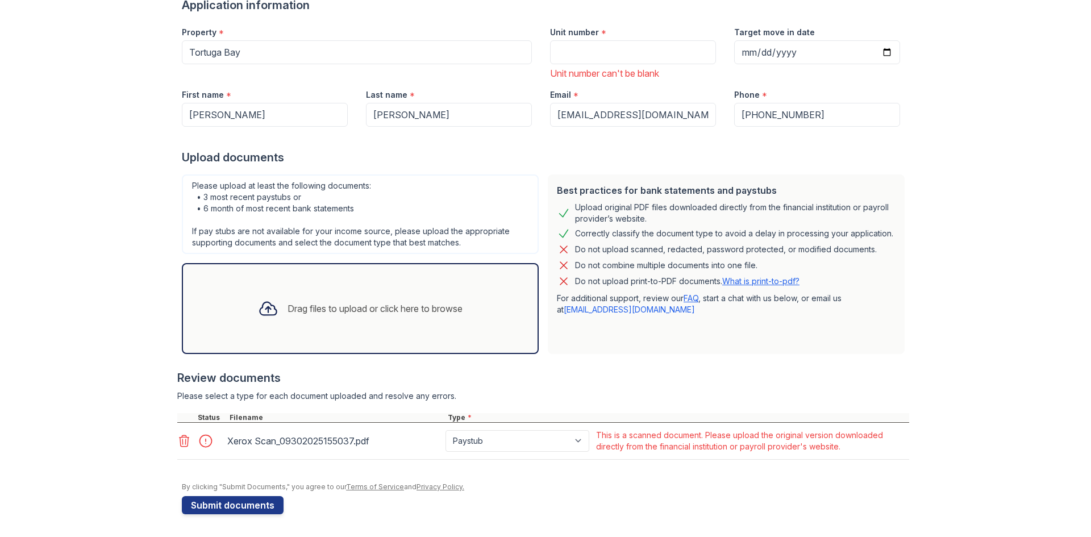
click at [180, 435] on div at bounding box center [185, 441] width 16 height 16
click at [181, 436] on icon at bounding box center [184, 441] width 14 height 14
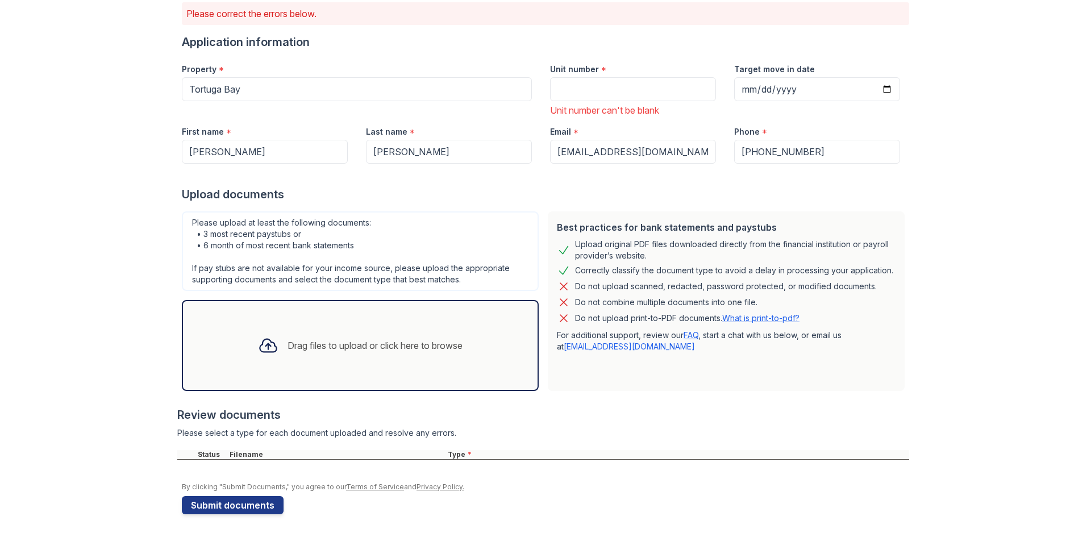
click at [240, 198] on div "Upload documents" at bounding box center [545, 194] width 727 height 16
click at [583, 107] on div "Unit number can't be blank" at bounding box center [633, 110] width 166 height 14
click at [642, 115] on div "Unit number can't be blank" at bounding box center [633, 110] width 166 height 14
click at [884, 91] on input "Target move in date" at bounding box center [817, 89] width 166 height 24
type input "[DATE]"
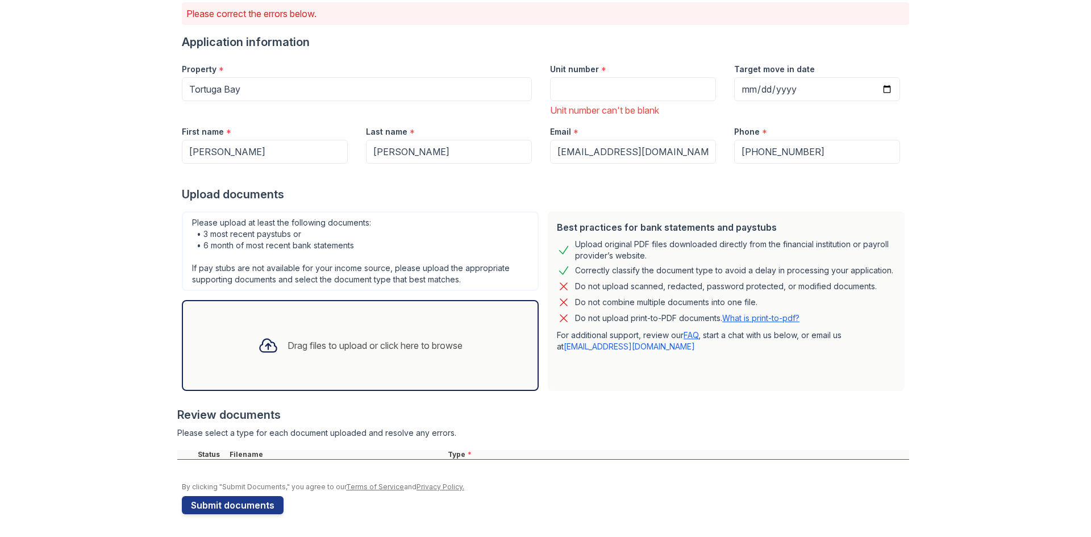
click at [603, 113] on div "Unit number can't be blank" at bounding box center [633, 110] width 166 height 14
click at [747, 105] on div "Target move in date [DATE]" at bounding box center [817, 86] width 184 height 63
click at [752, 119] on form "Application information Property * [GEOGRAPHIC_DATA] Unit number * Unit number …" at bounding box center [545, 274] width 727 height 480
drag, startPoint x: 756, startPoint y: 148, endPoint x: 763, endPoint y: 170, distance: 23.2
click at [756, 148] on input "[PHONE_NUMBER]" at bounding box center [817, 152] width 166 height 24
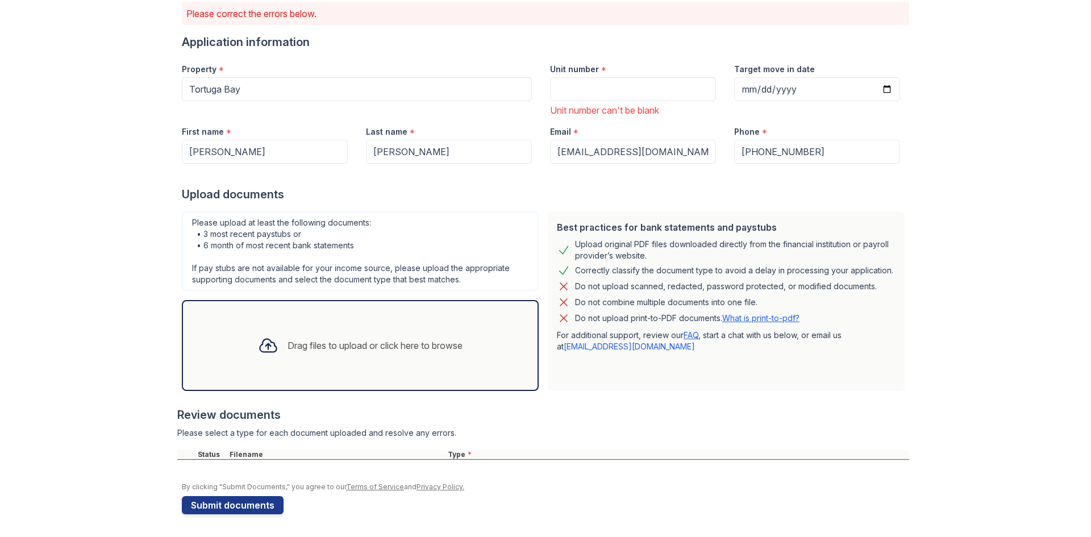
click at [530, 374] on div "Drag files to upload or click here to browse" at bounding box center [360, 345] width 357 height 91
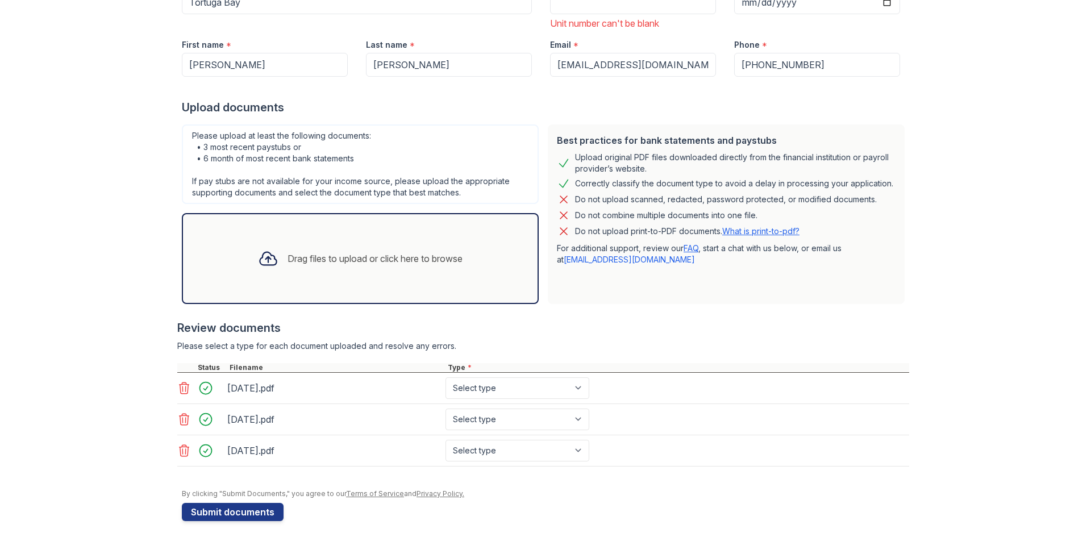
scroll to position [187, 0]
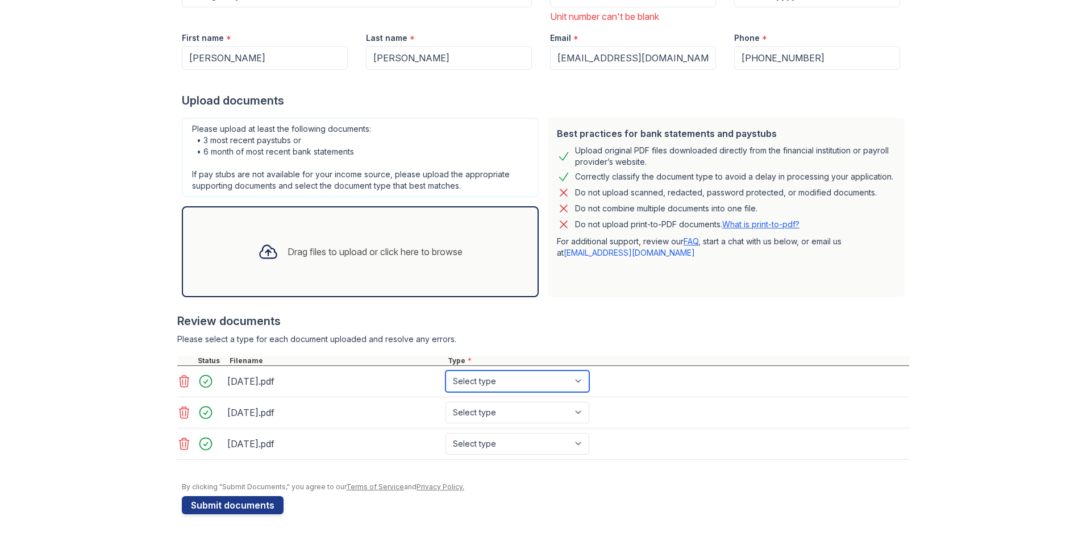
click at [575, 380] on select "Select type Paystub Bank Statement Offer Letter Tax Documents Benefit Award Let…" at bounding box center [518, 382] width 144 height 22
select select "paystub"
click at [446, 371] on select "Select type Paystub Bank Statement Offer Letter Tax Documents Benefit Award Let…" at bounding box center [518, 382] width 144 height 22
click at [490, 411] on select "Select type Paystub Bank Statement Offer Letter Tax Documents Benefit Award Let…" at bounding box center [518, 413] width 144 height 22
select select "paystub"
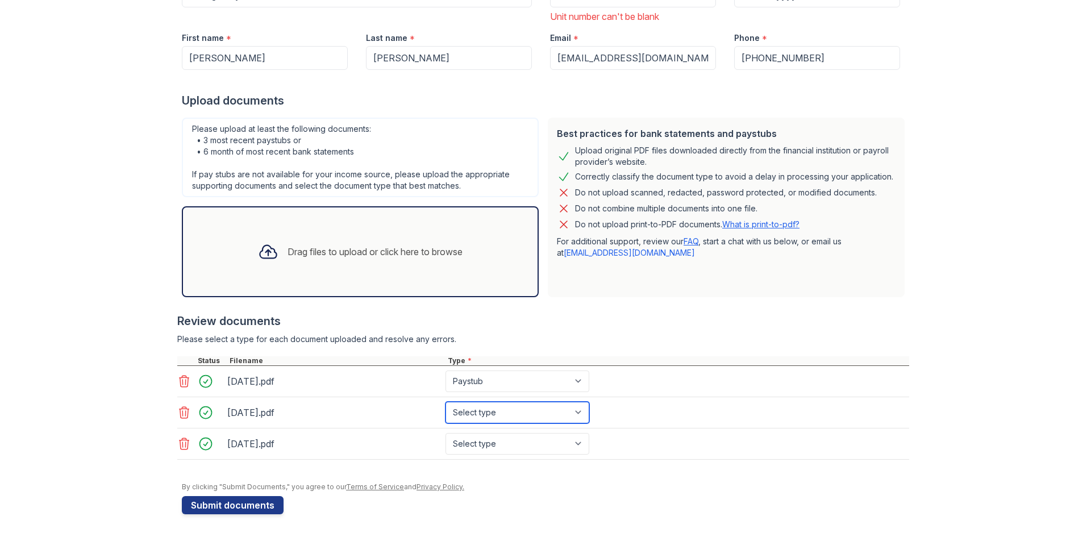
click at [446, 402] on select "Select type Paystub Bank Statement Offer Letter Tax Documents Benefit Award Let…" at bounding box center [518, 413] width 144 height 22
click at [483, 442] on select "Select type Paystub Bank Statement Offer Letter Tax Documents Benefit Award Let…" at bounding box center [518, 444] width 144 height 22
select select "paystub"
click at [446, 433] on select "Select type Paystub Bank Statement Offer Letter Tax Documents Benefit Award Let…" at bounding box center [518, 444] width 144 height 22
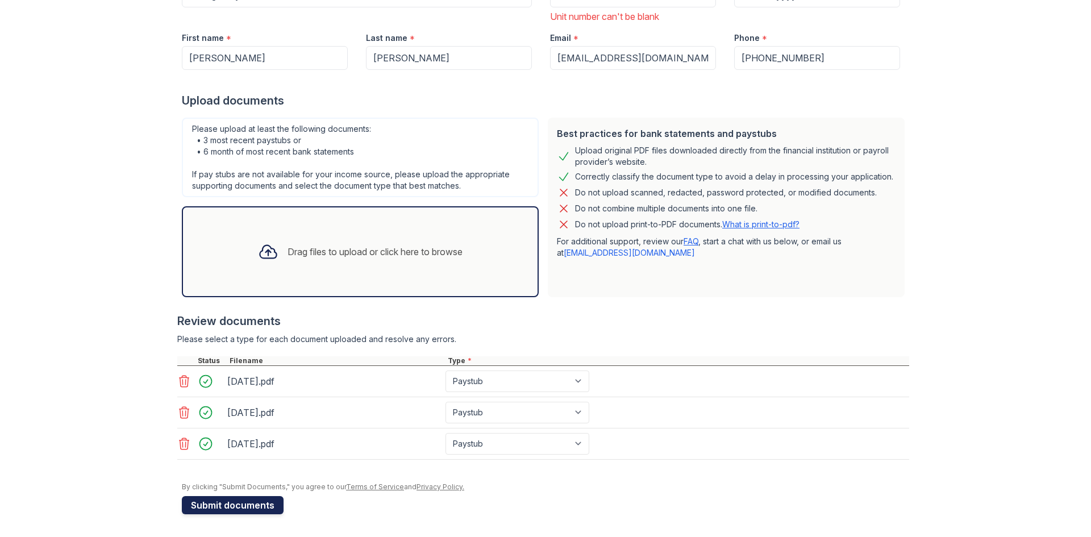
click at [226, 504] on button "Submit documents" at bounding box center [233, 505] width 102 height 18
click at [259, 505] on button "Submit documents" at bounding box center [233, 505] width 102 height 18
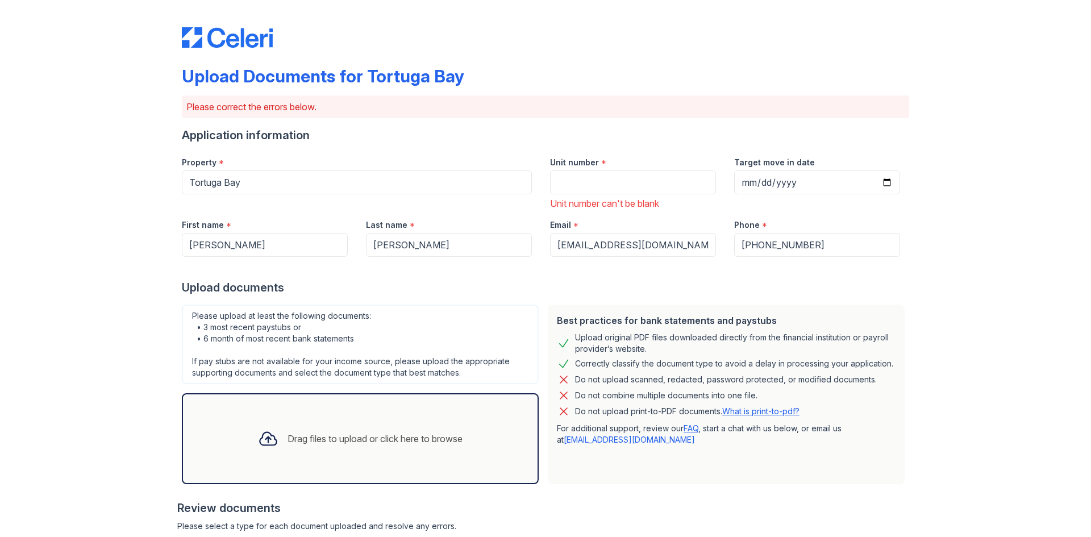
click at [756, 413] on link "What is print-to-pdf?" at bounding box center [760, 411] width 77 height 10
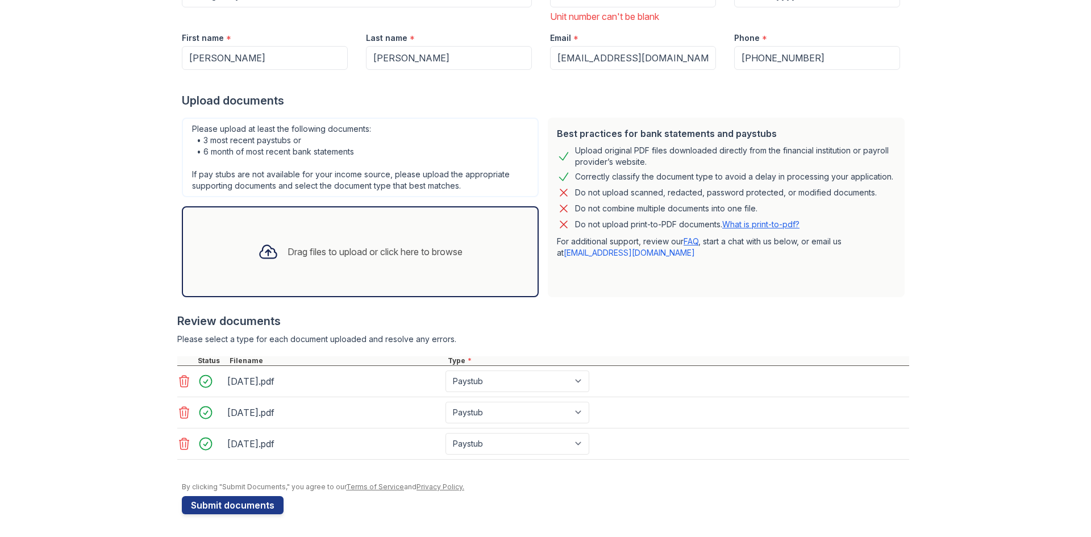
click at [350, 249] on div "Drag files to upload or click here to browse" at bounding box center [375, 252] width 175 height 14
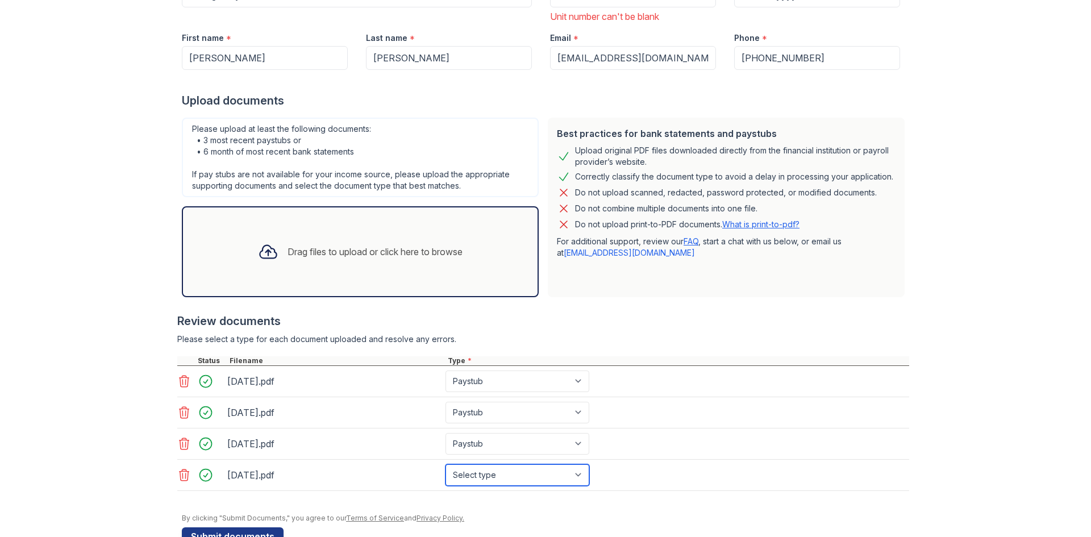
click at [505, 479] on select "Select type Paystub Bank Statement Offer Letter Tax Documents Benefit Award Let…" at bounding box center [518, 475] width 144 height 22
select select "paystub"
click at [446, 464] on select "Select type Paystub Bank Statement Offer Letter Tax Documents Benefit Award Let…" at bounding box center [518, 475] width 144 height 22
click at [182, 382] on icon at bounding box center [184, 382] width 14 height 14
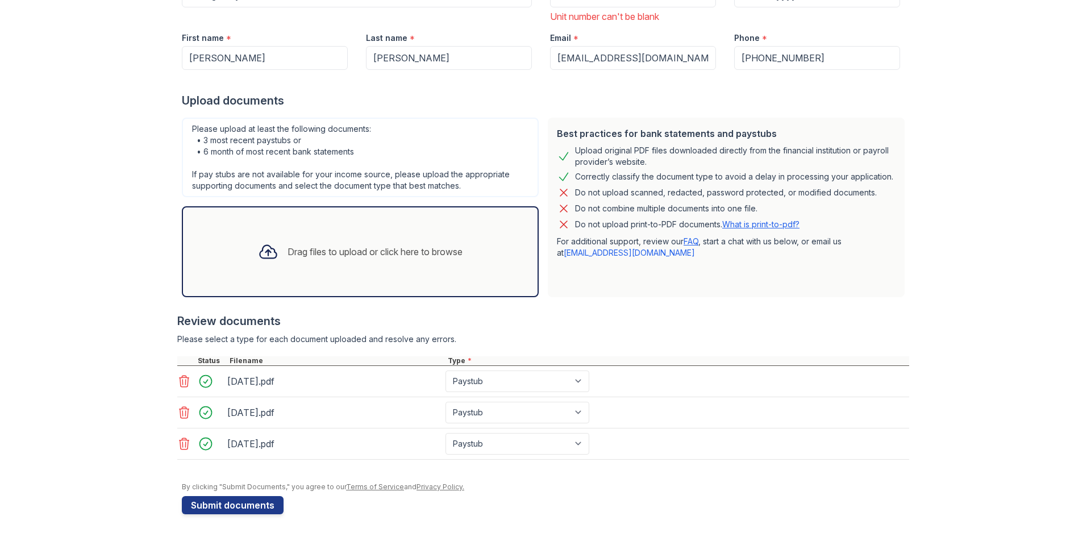
click at [184, 385] on icon at bounding box center [185, 381] width 10 height 11
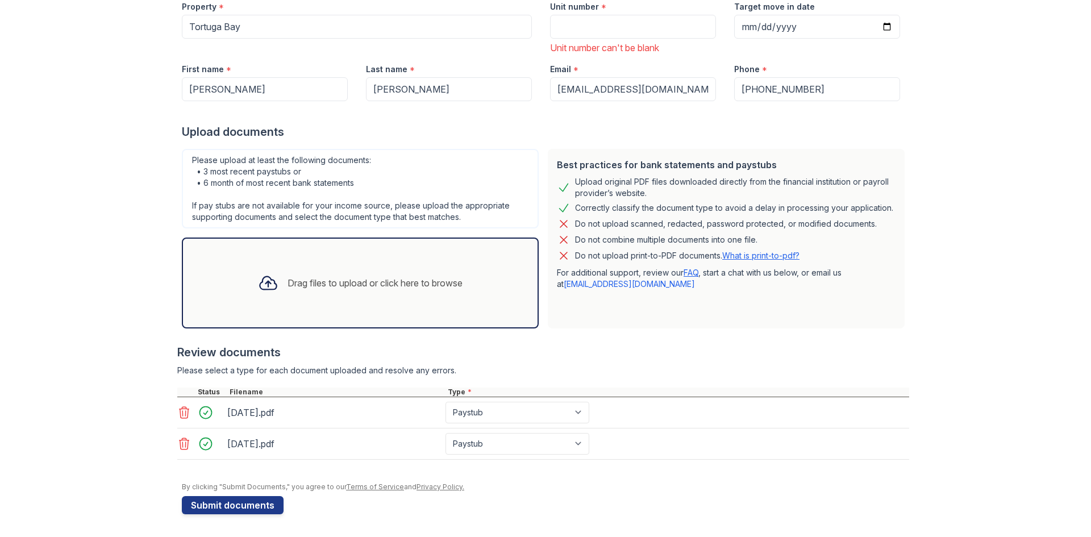
click at [181, 407] on icon at bounding box center [184, 413] width 14 height 14
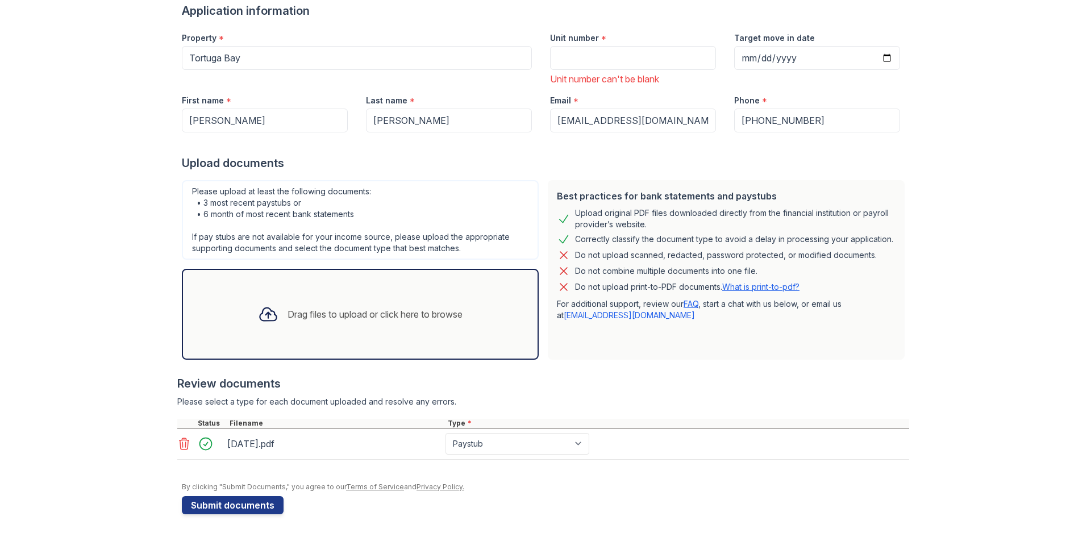
scroll to position [124, 0]
click at [244, 505] on button "Submit documents" at bounding box center [233, 505] width 102 height 18
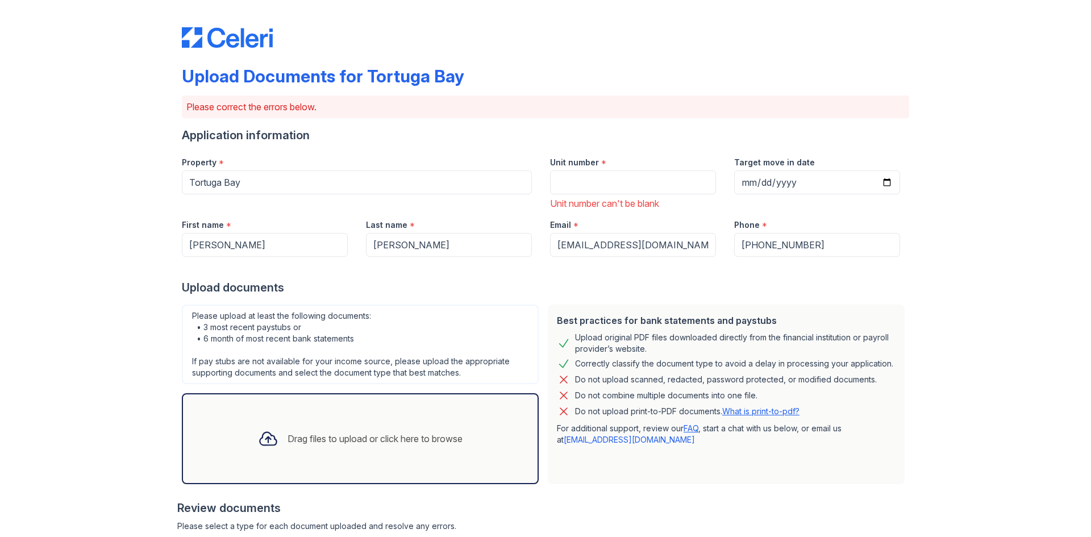
scroll to position [161, 0]
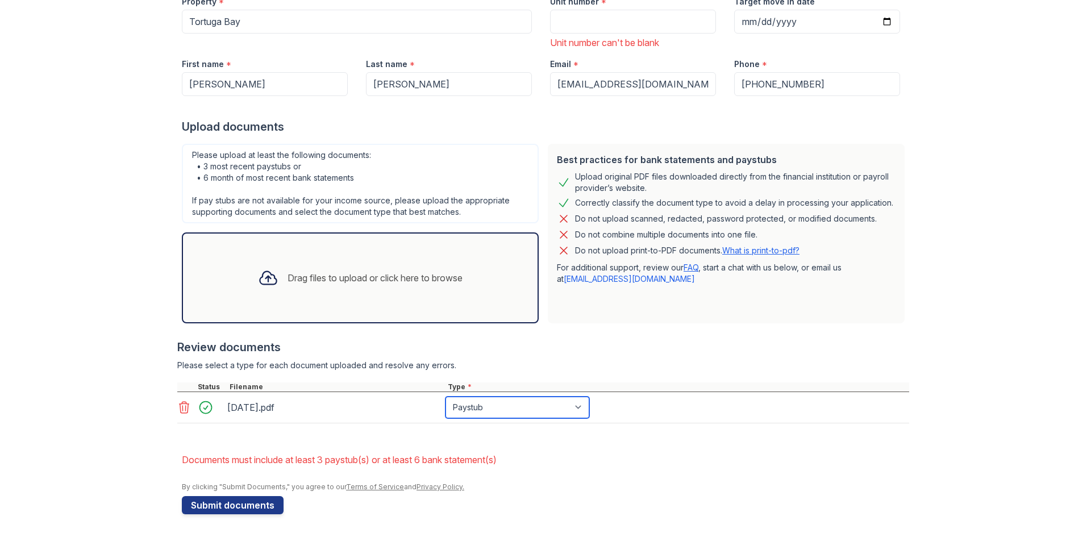
click at [500, 409] on select "Paystub Bank Statement Offer Letter Tax Documents Benefit Award Letter Investme…" at bounding box center [518, 408] width 144 height 22
click at [184, 409] on icon at bounding box center [184, 408] width 14 height 14
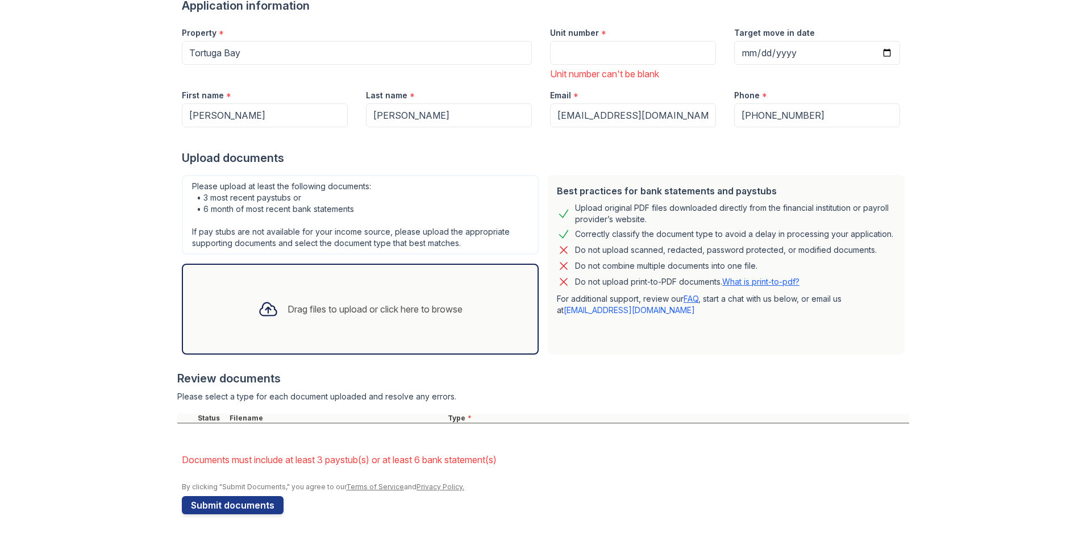
scroll to position [130, 0]
click at [380, 320] on div "Drag files to upload or click here to browse" at bounding box center [360, 309] width 223 height 39
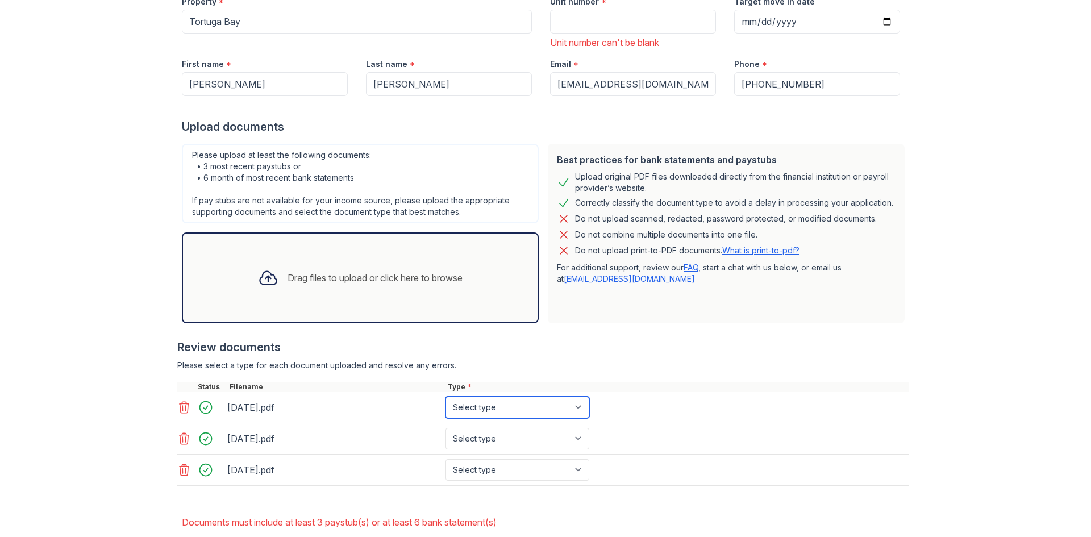
click at [576, 409] on select "Select type Paystub Bank Statement Offer Letter Tax Documents Benefit Award Let…" at bounding box center [518, 408] width 144 height 22
select select "paystub"
click at [446, 397] on select "Select type Paystub Bank Statement Offer Letter Tax Documents Benefit Award Let…" at bounding box center [518, 408] width 144 height 22
click at [539, 433] on select "Select type Paystub Bank Statement Offer Letter Tax Documents Benefit Award Let…" at bounding box center [518, 439] width 144 height 22
select select "paystub"
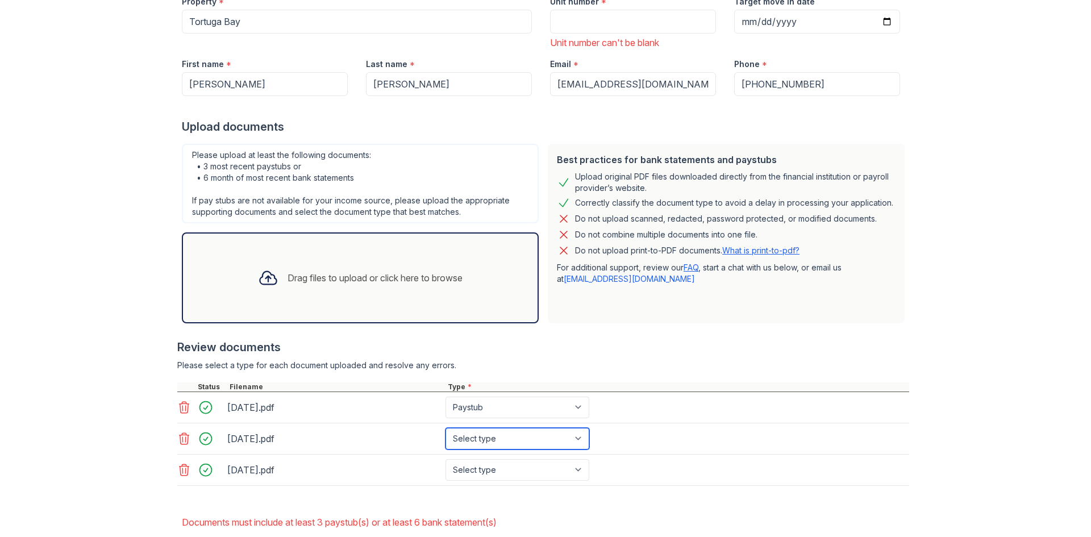
click at [446, 428] on select "Select type Paystub Bank Statement Offer Letter Tax Documents Benefit Award Let…" at bounding box center [518, 439] width 144 height 22
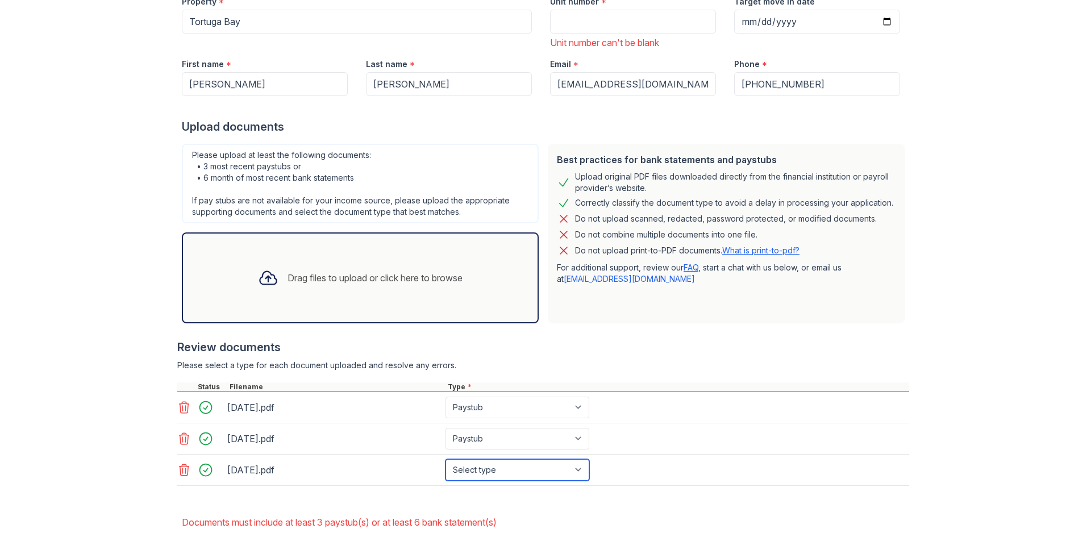
click at [498, 466] on select "Select type Paystub Bank Statement Offer Letter Tax Documents Benefit Award Let…" at bounding box center [518, 470] width 144 height 22
select select "paystub"
click at [446, 459] on select "Select type Paystub Bank Statement Offer Letter Tax Documents Benefit Award Let…" at bounding box center [518, 470] width 144 height 22
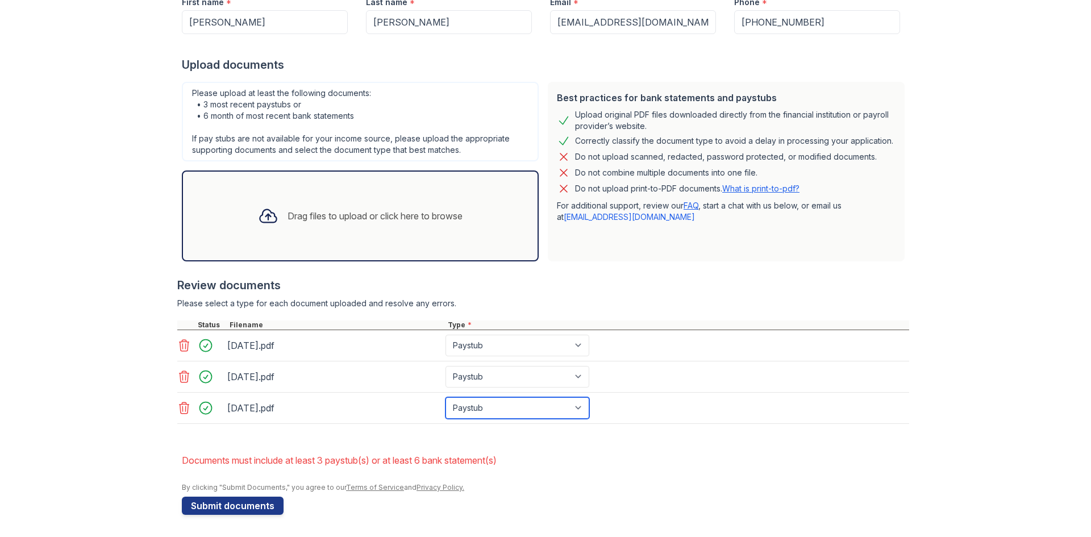
scroll to position [223, 0]
click at [253, 496] on button "Submit documents" at bounding box center [233, 505] width 102 height 18
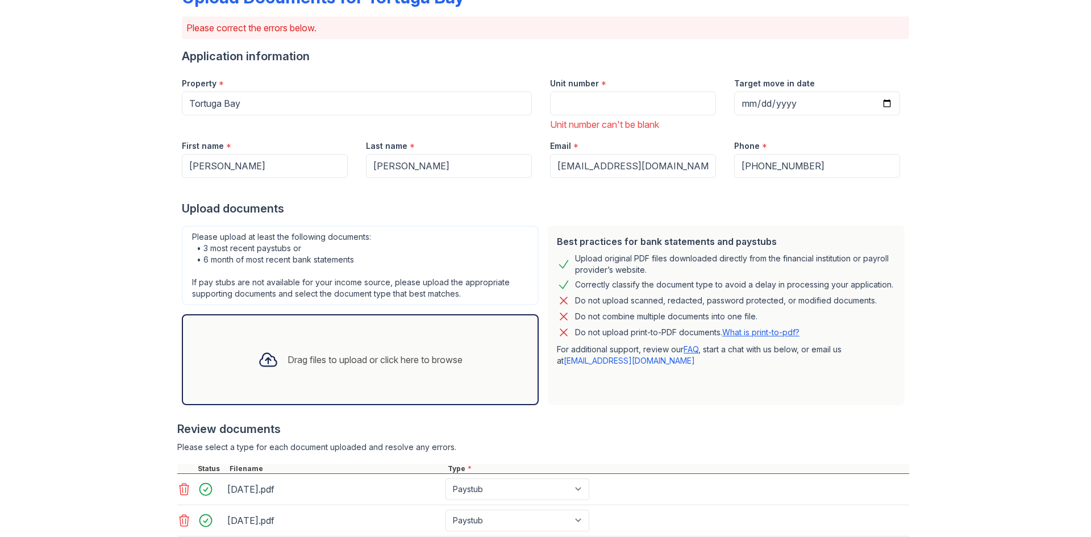
scroll to position [114, 0]
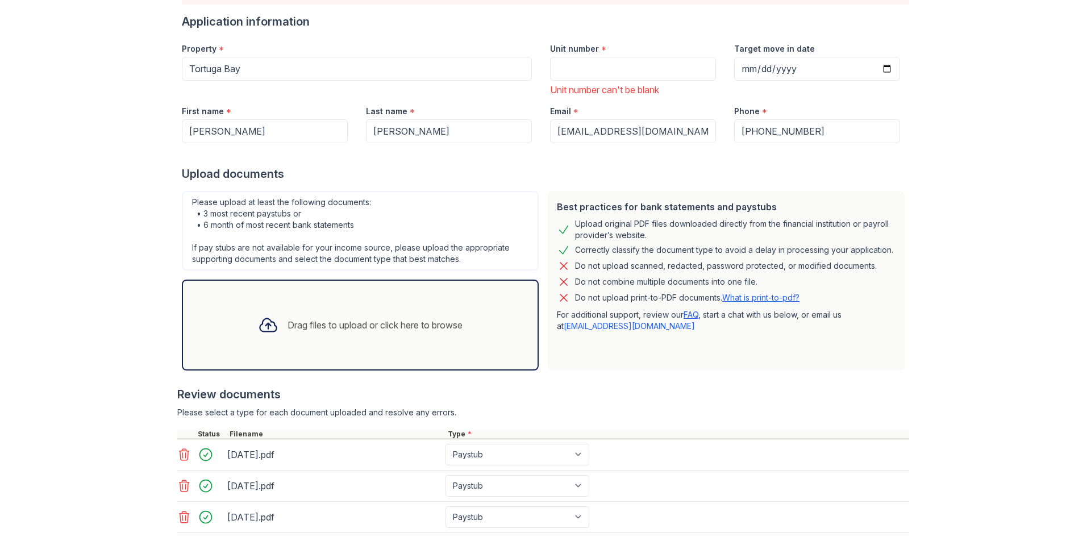
click at [180, 455] on icon at bounding box center [185, 454] width 10 height 11
click at [181, 481] on icon at bounding box center [184, 486] width 14 height 14
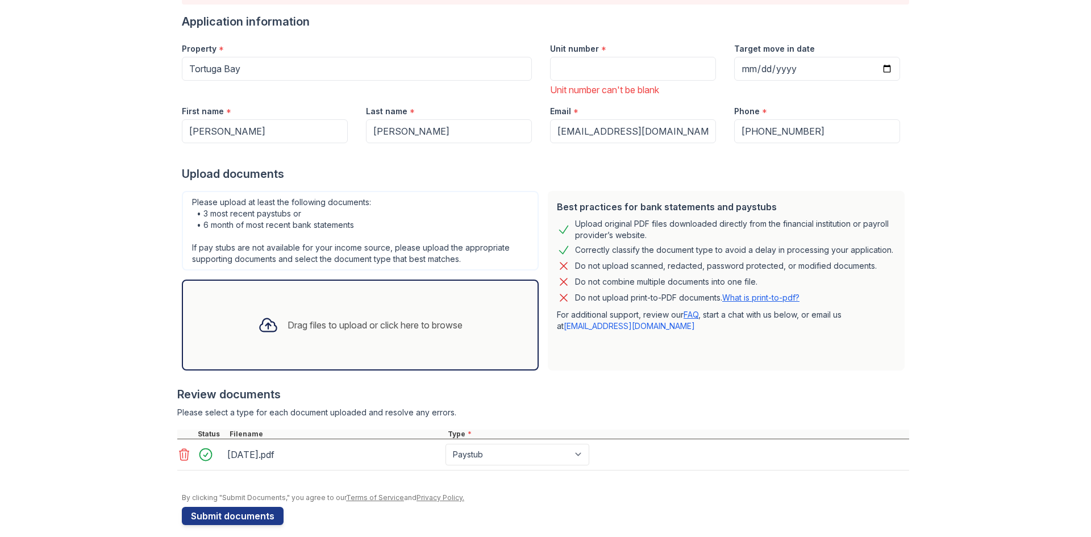
click at [183, 459] on icon at bounding box center [185, 454] width 10 height 11
click at [489, 456] on select "Select type Paystub Bank Statement Offer Letter Tax Documents Benefit Award Let…" at bounding box center [518, 455] width 144 height 22
select select "paystub"
click at [446, 444] on select "Select type Paystub Bank Statement Offer Letter Tax Documents Benefit Award Let…" at bounding box center [518, 455] width 144 height 22
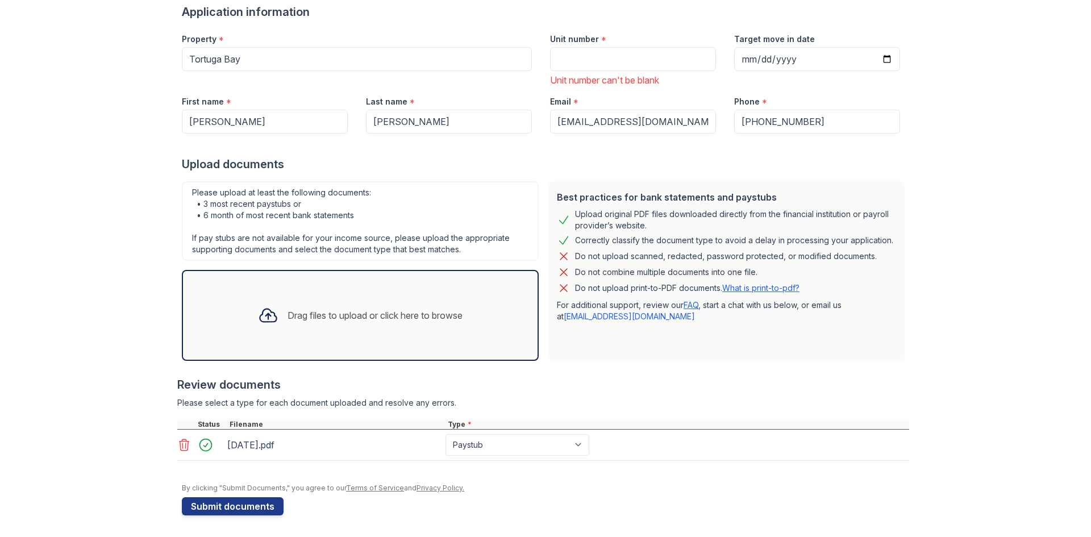
scroll to position [124, 0]
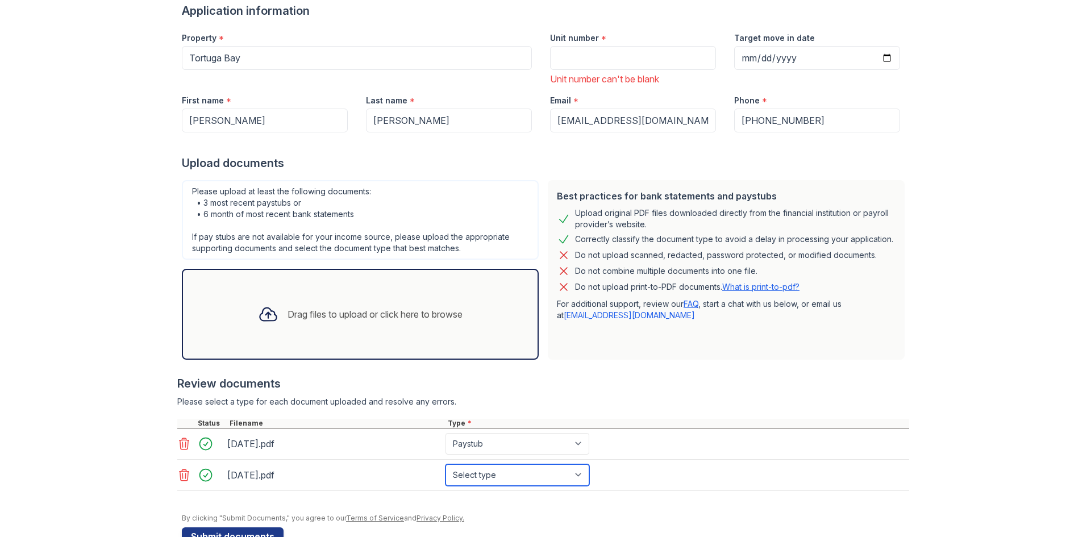
click at [503, 471] on select "Select type Paystub Bank Statement Offer Letter Tax Documents Benefit Award Let…" at bounding box center [518, 475] width 144 height 22
select select "paystub"
click at [446, 464] on select "Select type Paystub Bank Statement Offer Letter Tax Documents Benefit Award Let…" at bounding box center [518, 475] width 144 height 22
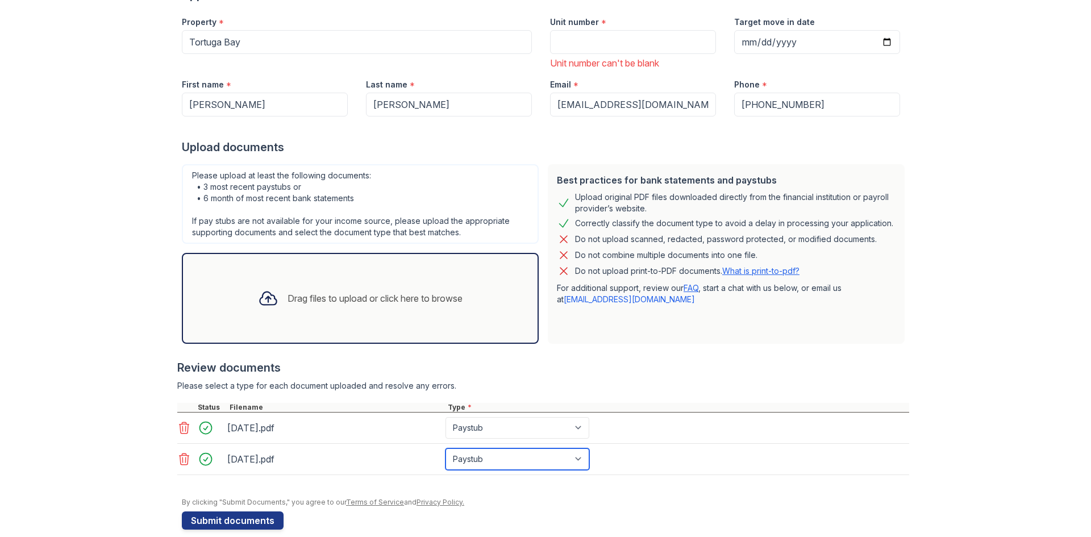
scroll to position [156, 0]
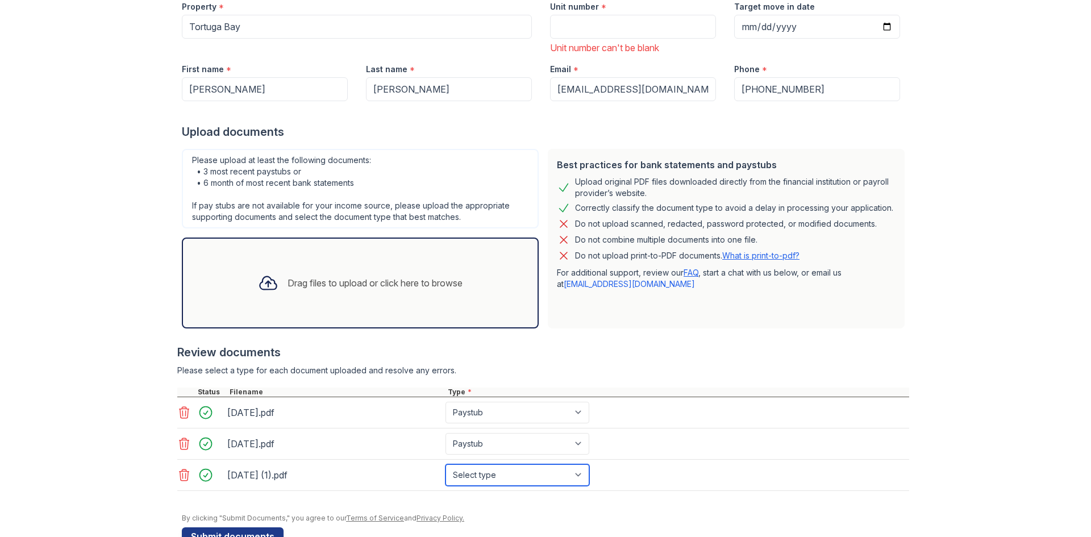
click at [494, 473] on select "Select type Paystub Bank Statement Offer Letter Tax Documents Benefit Award Let…" at bounding box center [518, 475] width 144 height 22
select select "paystub"
click at [446, 464] on select "Select type Paystub Bank Statement Offer Letter Tax Documents Benefit Award Let…" at bounding box center [518, 475] width 144 height 22
click at [405, 509] on div at bounding box center [545, 507] width 727 height 11
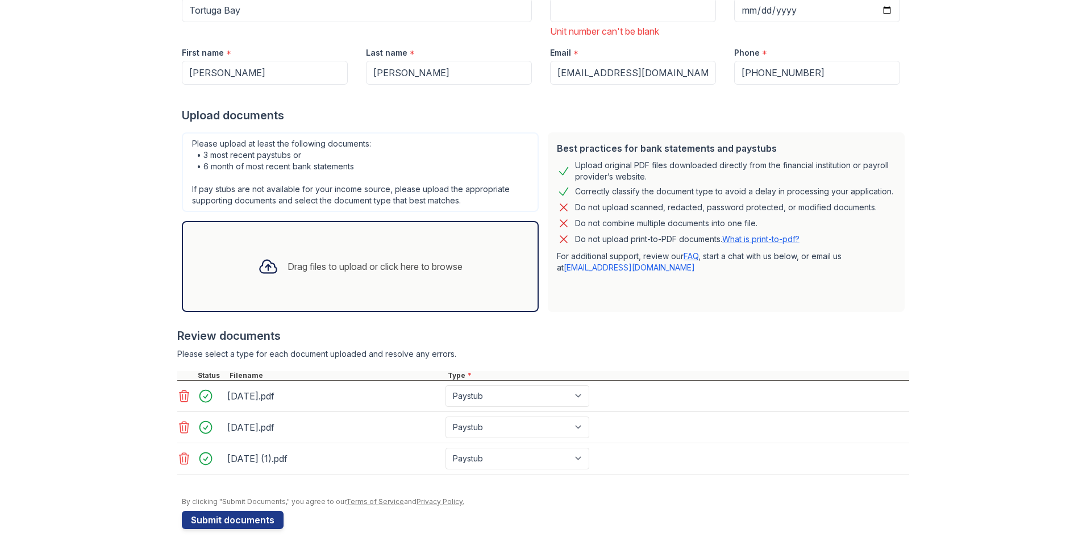
scroll to position [187, 0]
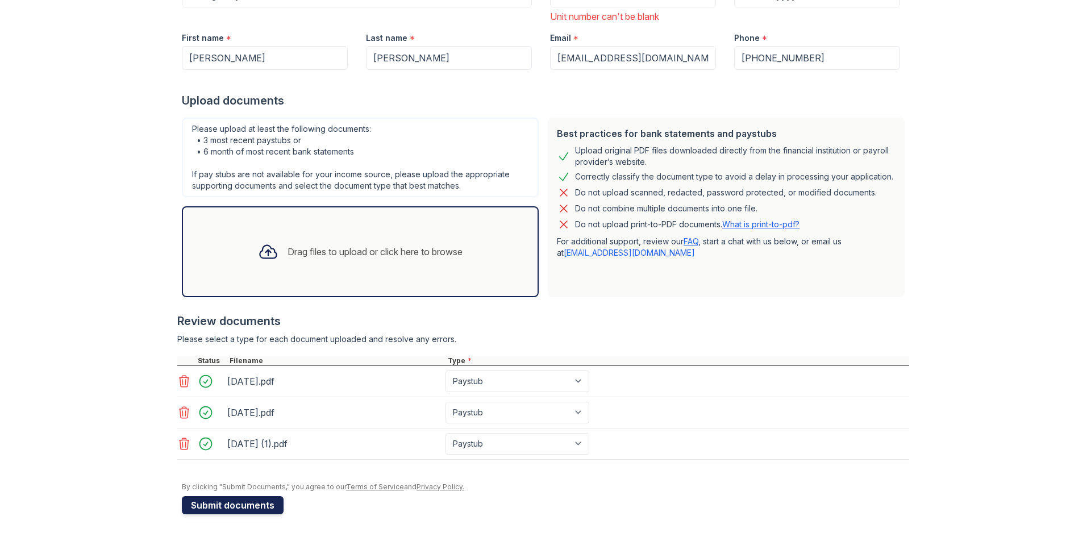
click at [256, 504] on button "Submit documents" at bounding box center [233, 505] width 102 height 18
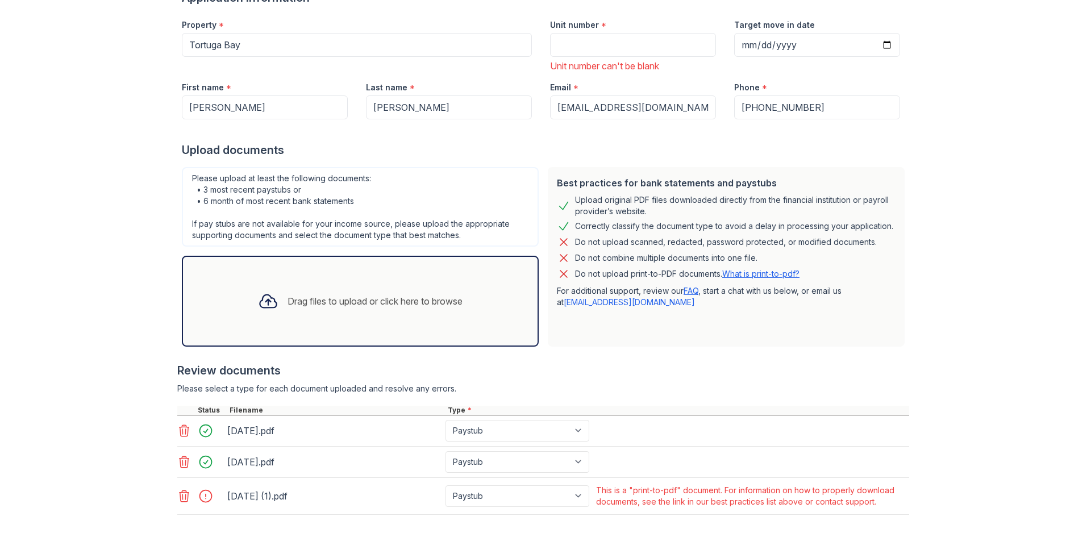
scroll to position [0, 0]
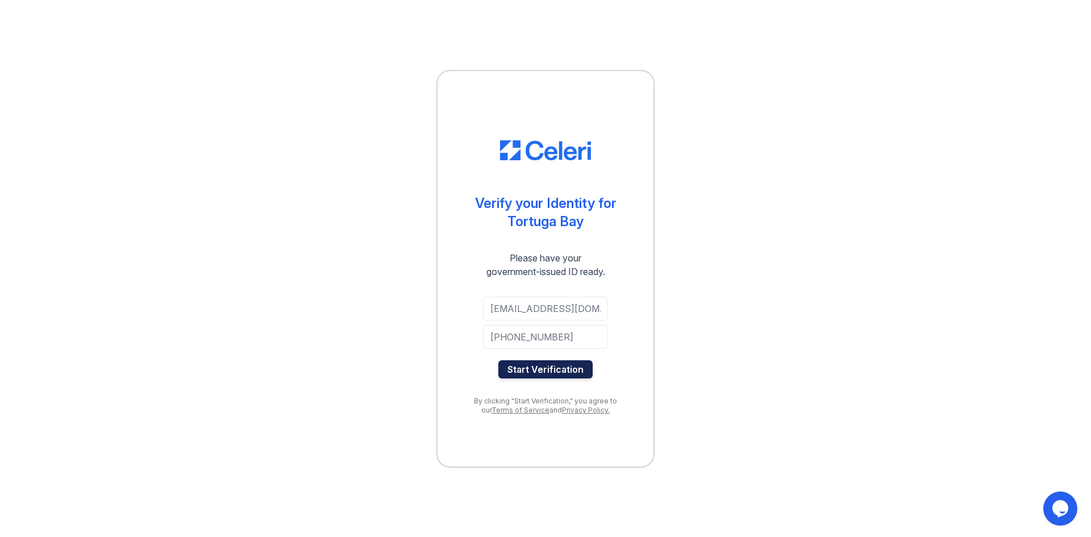
click at [553, 372] on button "Start Verification" at bounding box center [545, 369] width 94 height 18
